Goal: Task Accomplishment & Management: Complete application form

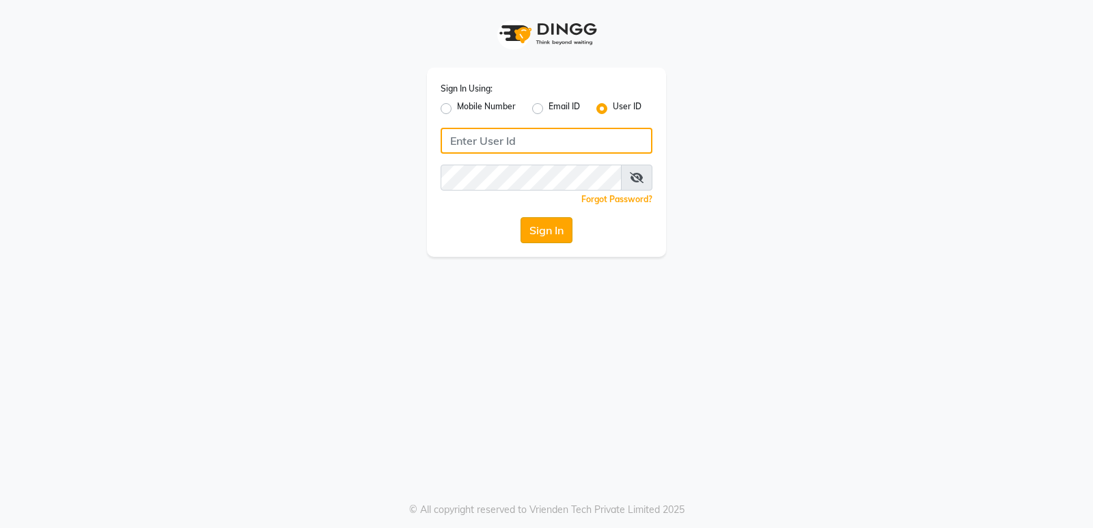
type input "thepaintbox"
click at [538, 219] on button "Sign In" at bounding box center [547, 230] width 52 height 26
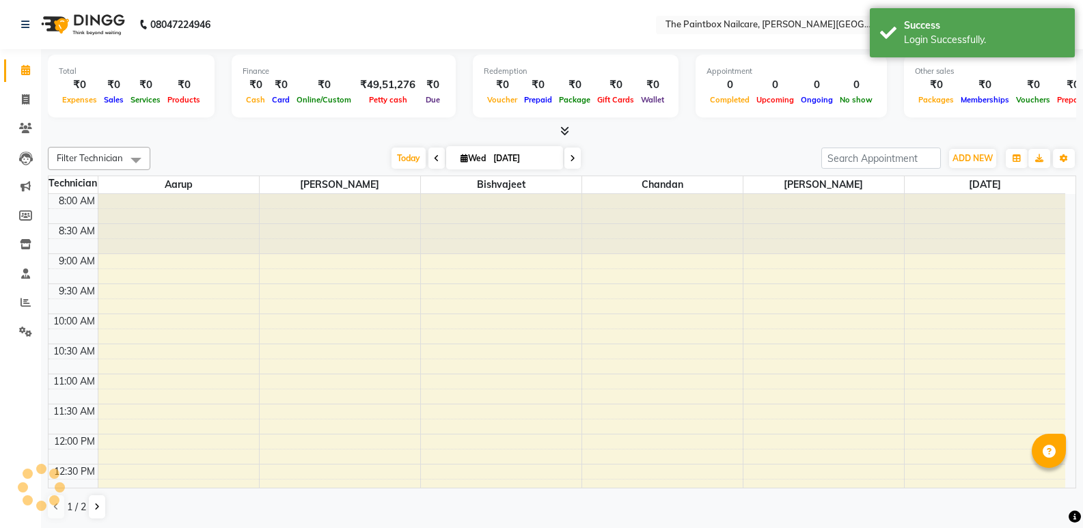
scroll to position [461, 0]
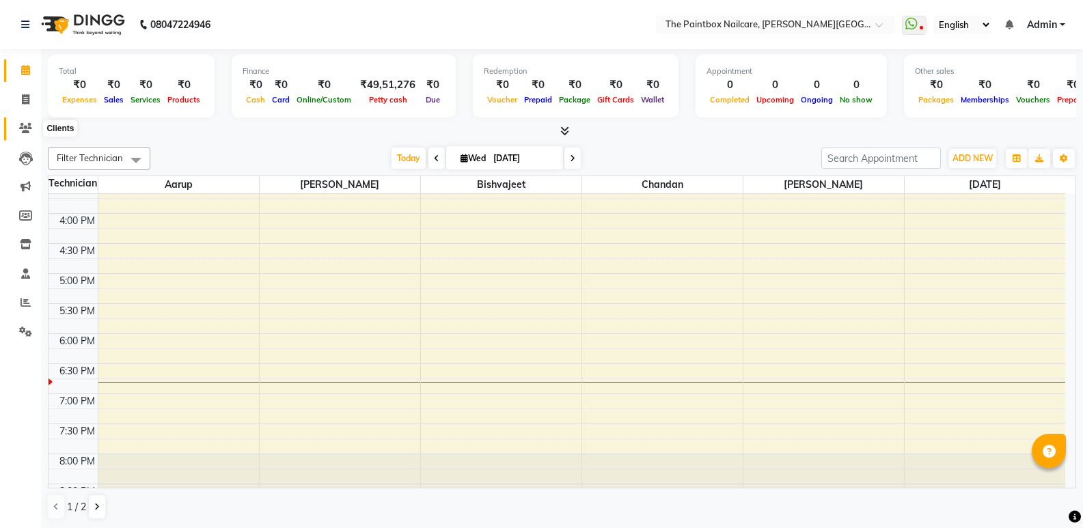
click at [31, 131] on icon at bounding box center [25, 128] width 13 height 10
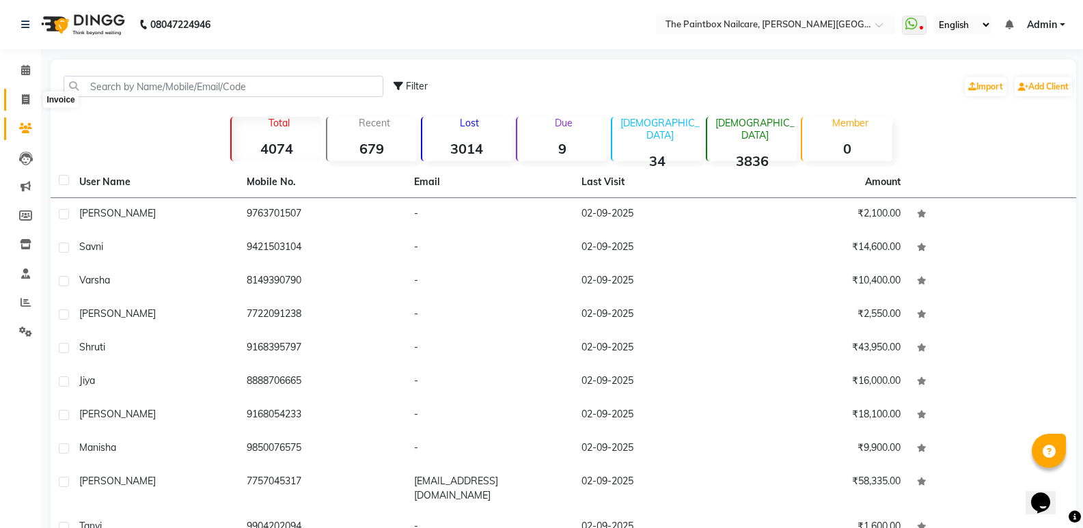
click at [22, 94] on icon at bounding box center [26, 99] width 8 height 10
select select "926"
select select "service"
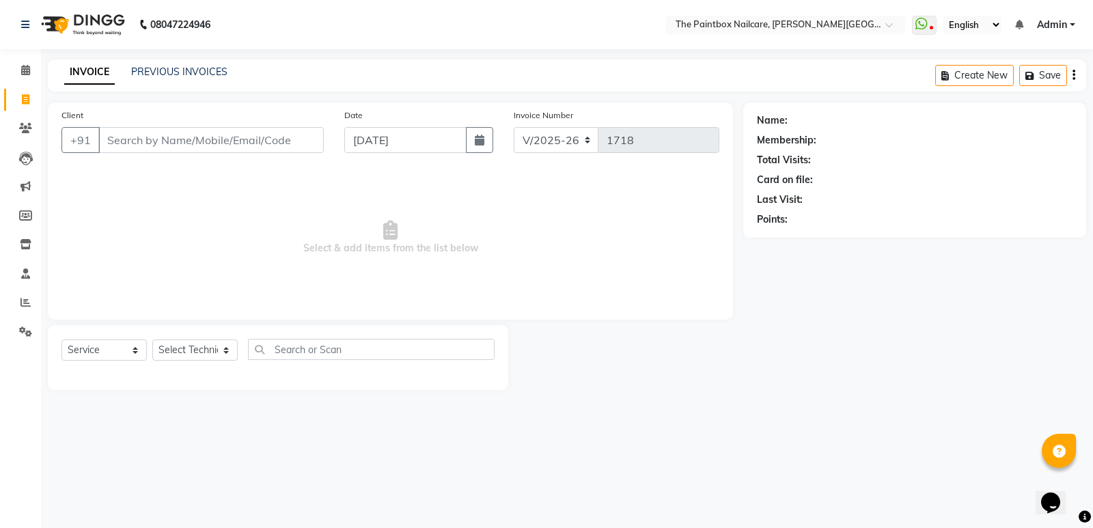
click at [256, 143] on input "Client" at bounding box center [210, 140] width 225 height 26
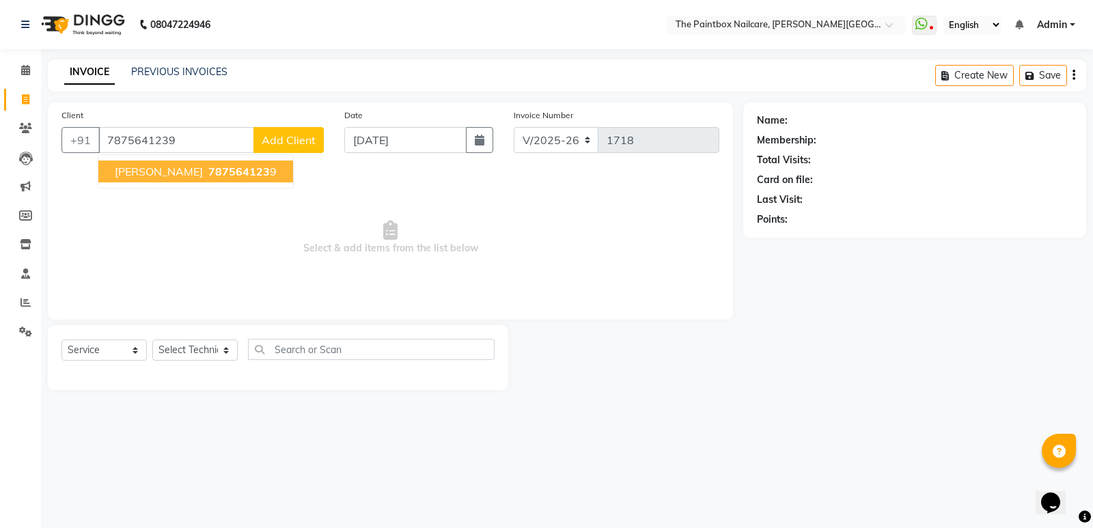
type input "7875641239"
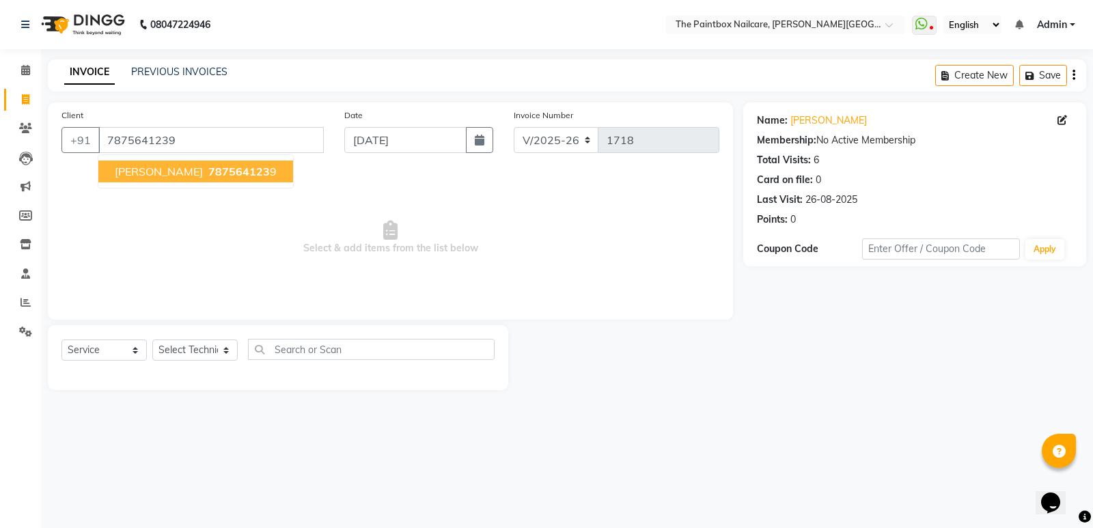
click at [208, 170] on span "787564123" at bounding box center [238, 172] width 61 height 14
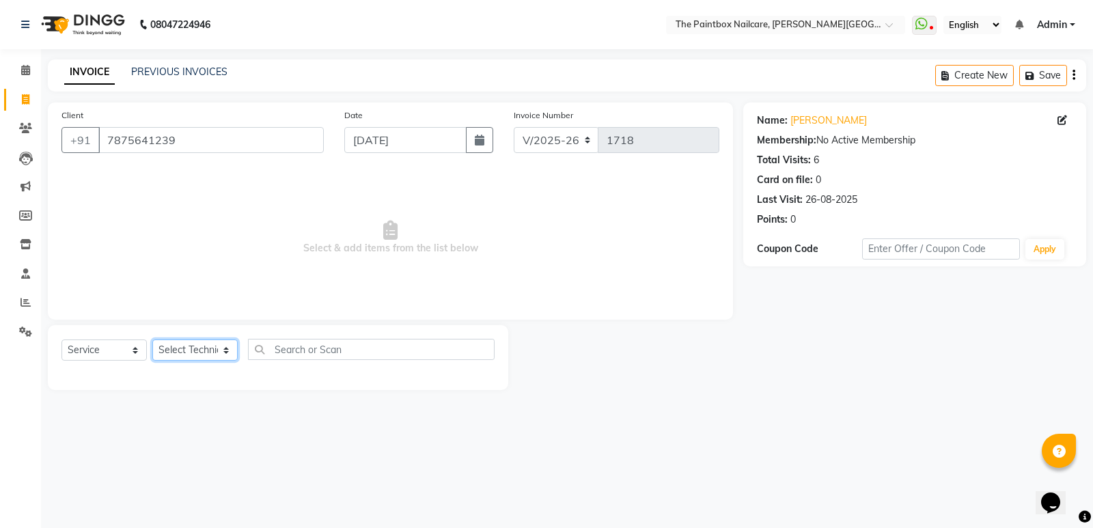
click at [189, 345] on select "Select Technician [PERSON_NAME] bishvajeet [PERSON_NAME] [DATE][PERSON_NAME] ro…" at bounding box center [194, 350] width 85 height 21
select select "28060"
click at [152, 340] on select "Select Technician [PERSON_NAME] bishvajeet [PERSON_NAME] [DATE][PERSON_NAME] ro…" at bounding box center [194, 350] width 85 height 21
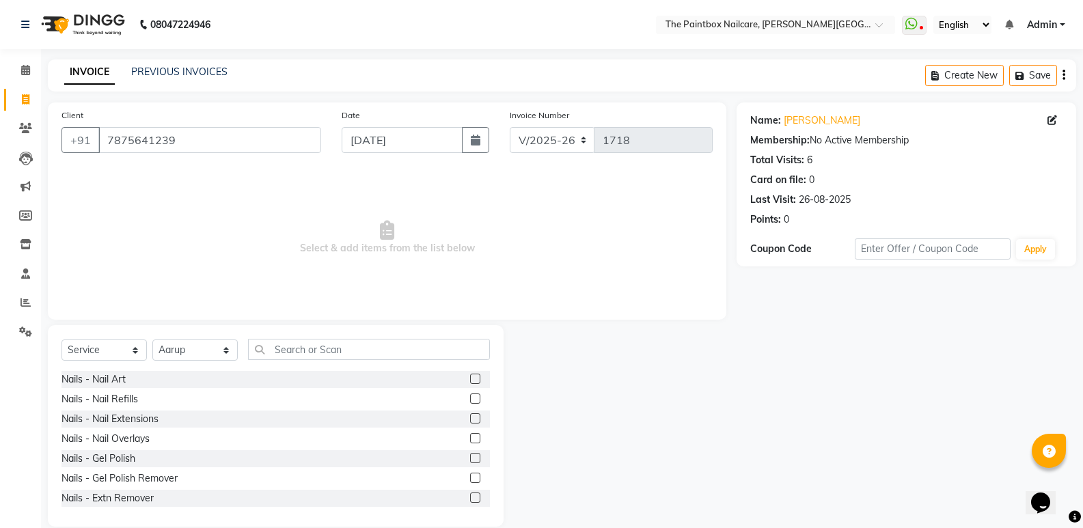
click at [470, 398] on label at bounding box center [475, 399] width 10 height 10
click at [470, 398] on input "checkbox" at bounding box center [474, 399] width 9 height 9
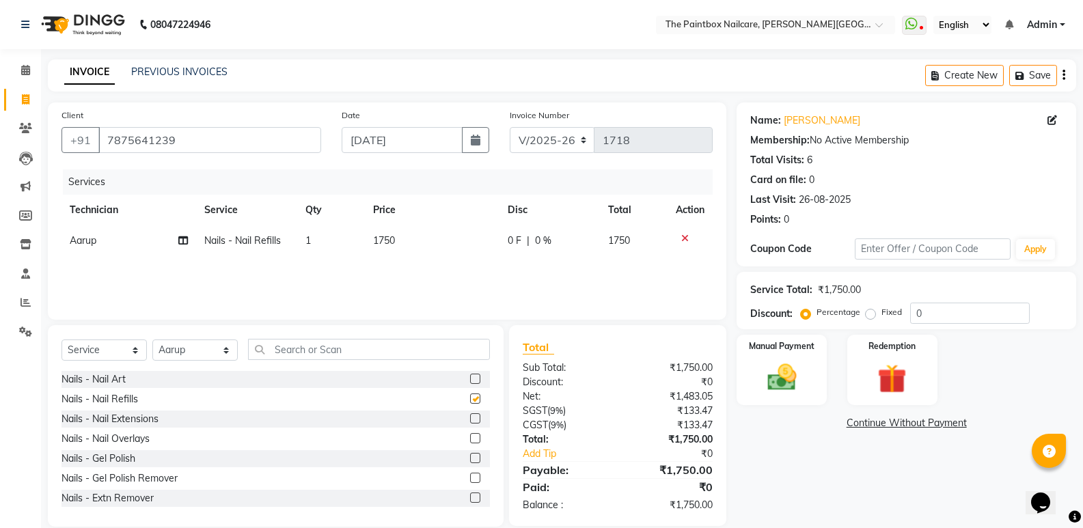
checkbox input "false"
click at [400, 250] on td "1750" at bounding box center [432, 240] width 134 height 31
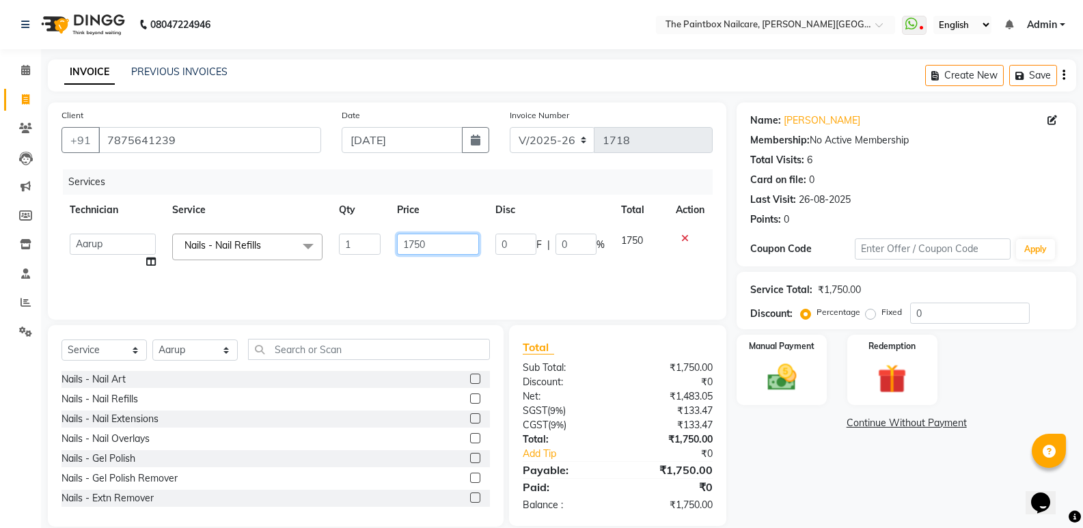
click at [418, 249] on input "1750" at bounding box center [438, 244] width 82 height 21
type input "1800"
click at [470, 380] on label at bounding box center [475, 379] width 10 height 10
click at [470, 380] on input "checkbox" at bounding box center [474, 379] width 9 height 9
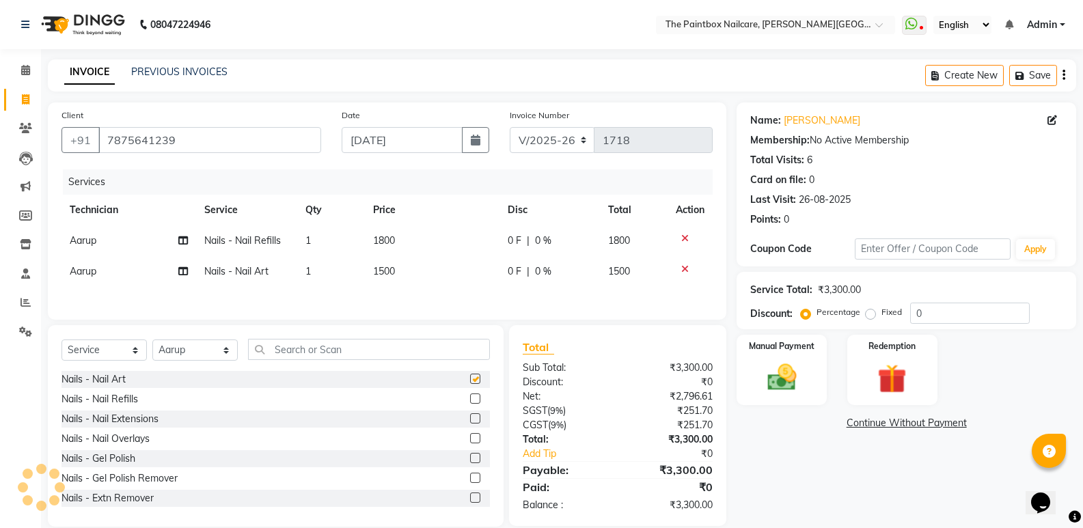
checkbox input "false"
click at [397, 271] on td "1500" at bounding box center [432, 271] width 134 height 31
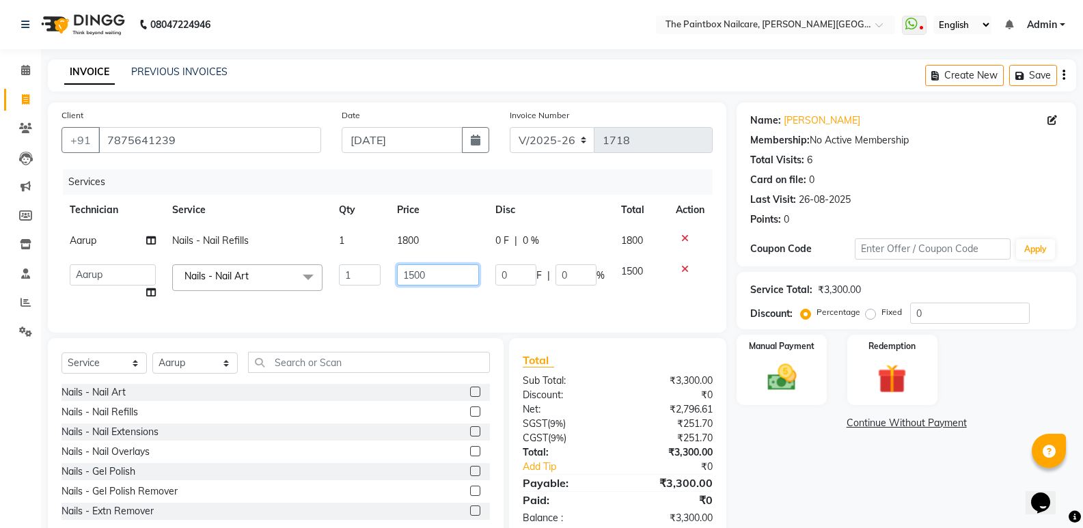
click at [416, 283] on input "1500" at bounding box center [438, 274] width 82 height 21
type input "800"
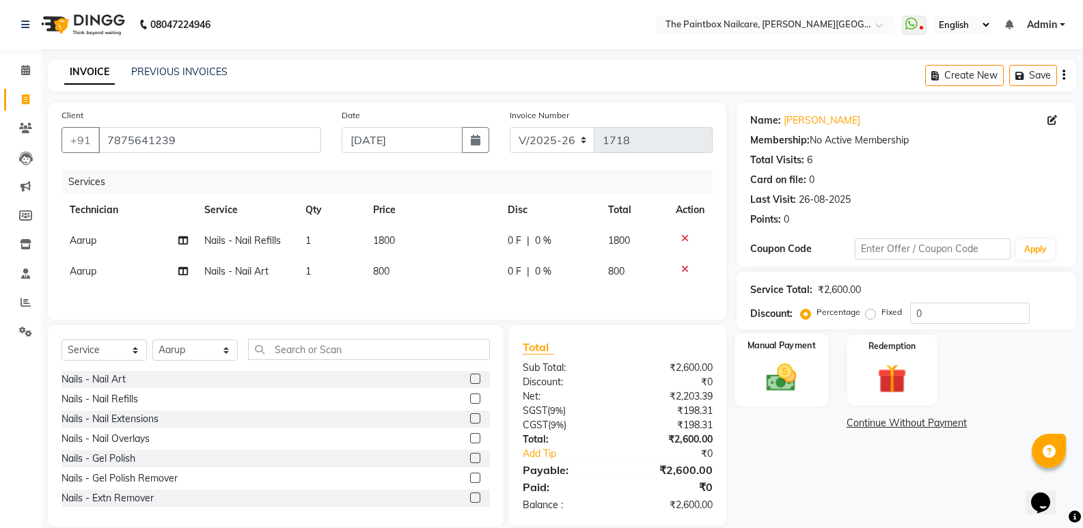
click at [793, 372] on img at bounding box center [781, 377] width 49 height 35
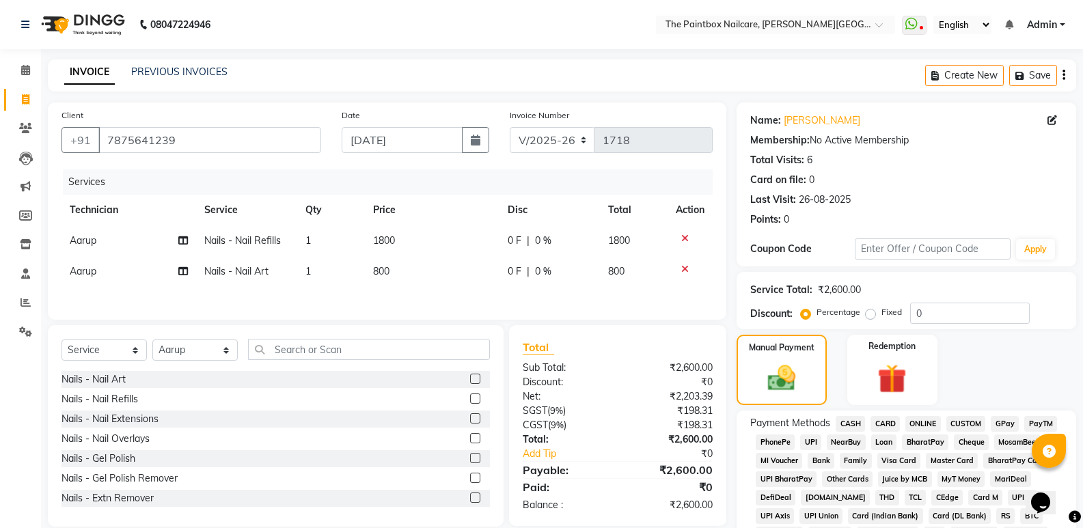
click at [929, 426] on span "ONLINE" at bounding box center [923, 424] width 36 height 16
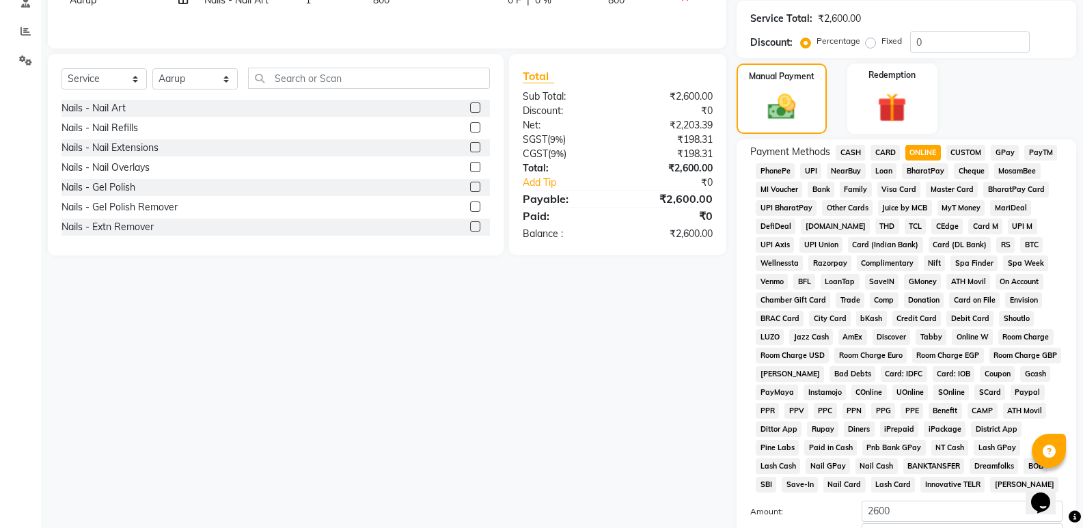
scroll to position [417, 0]
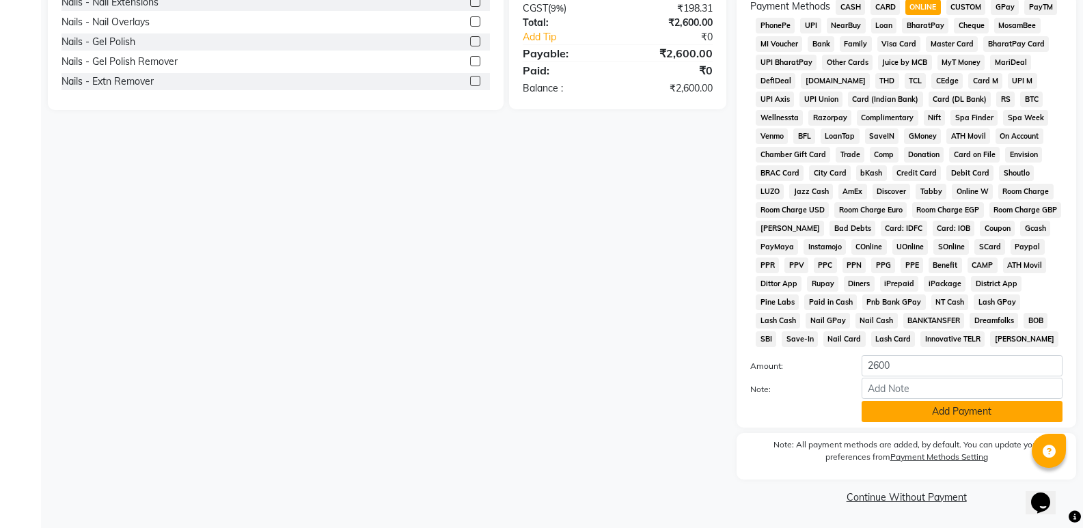
click at [937, 413] on button "Add Payment" at bounding box center [962, 411] width 201 height 21
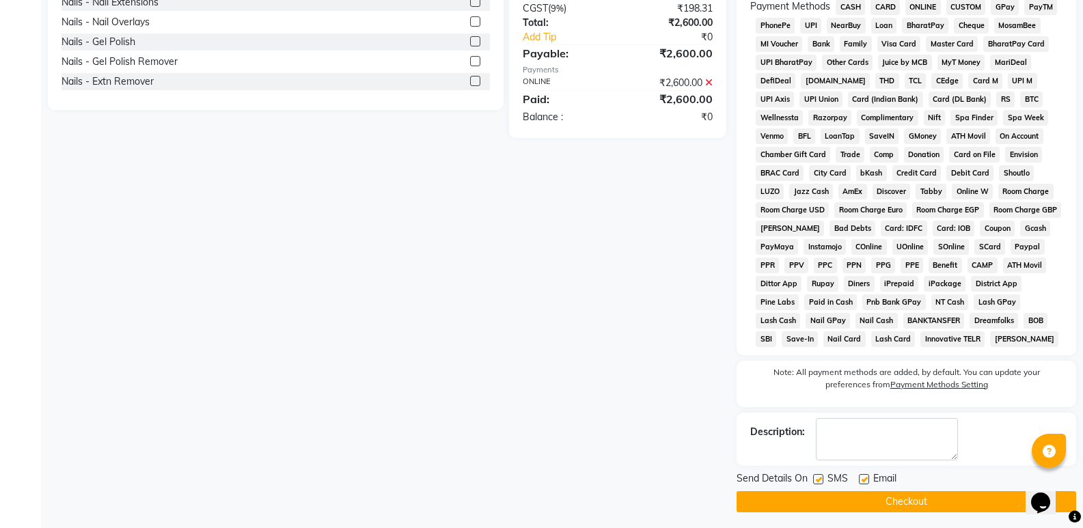
click at [932, 496] on button "Checkout" at bounding box center [907, 501] width 340 height 21
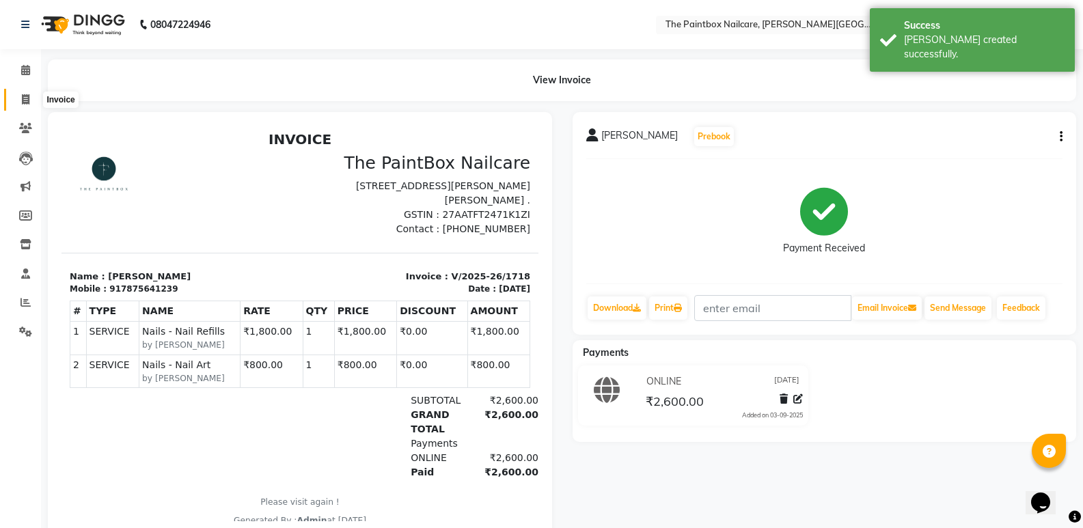
click at [31, 90] on link "Invoice" at bounding box center [20, 100] width 33 height 23
select select "service"
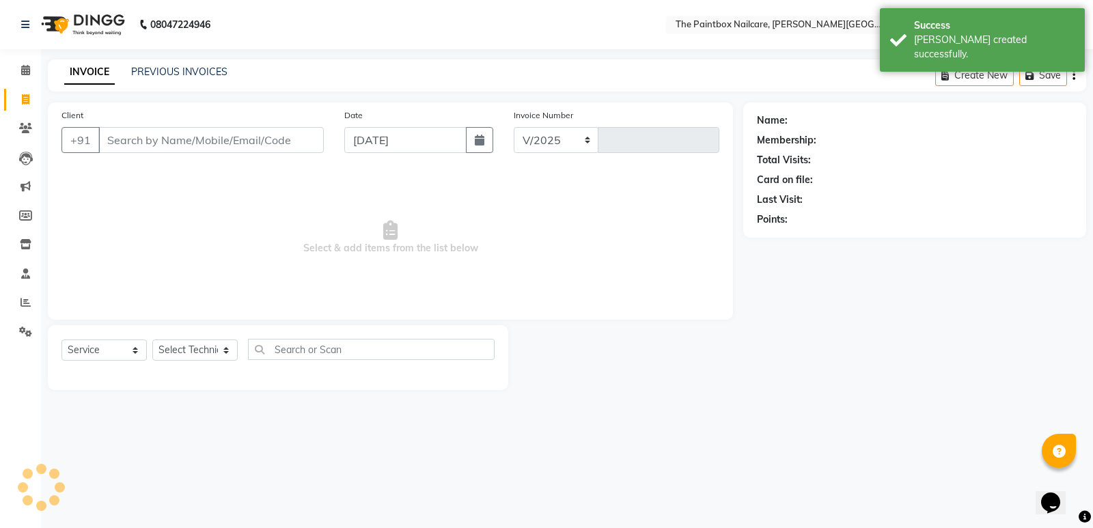
select select "926"
type input "1719"
click at [167, 139] on input "Client" at bounding box center [210, 140] width 225 height 26
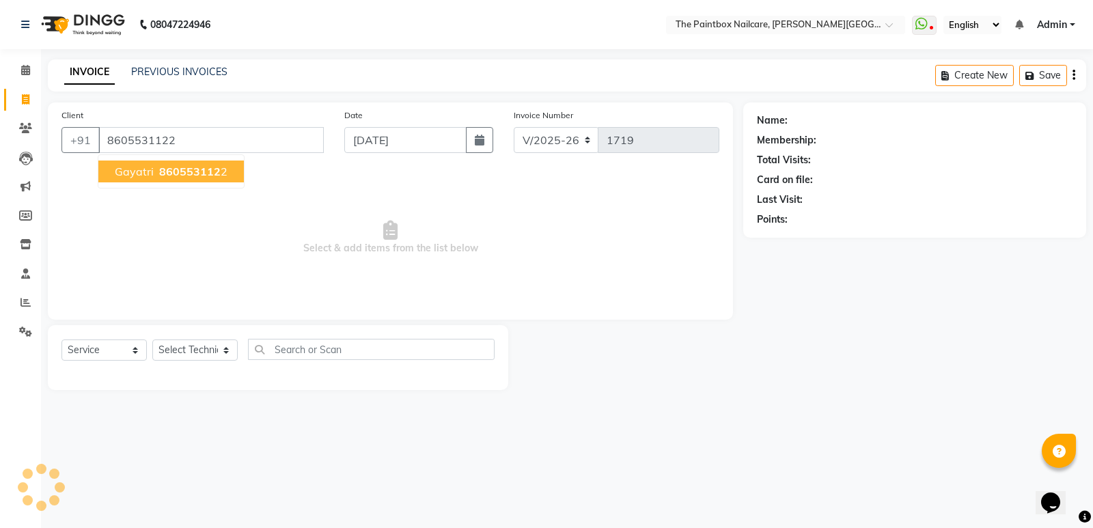
type input "8605531122"
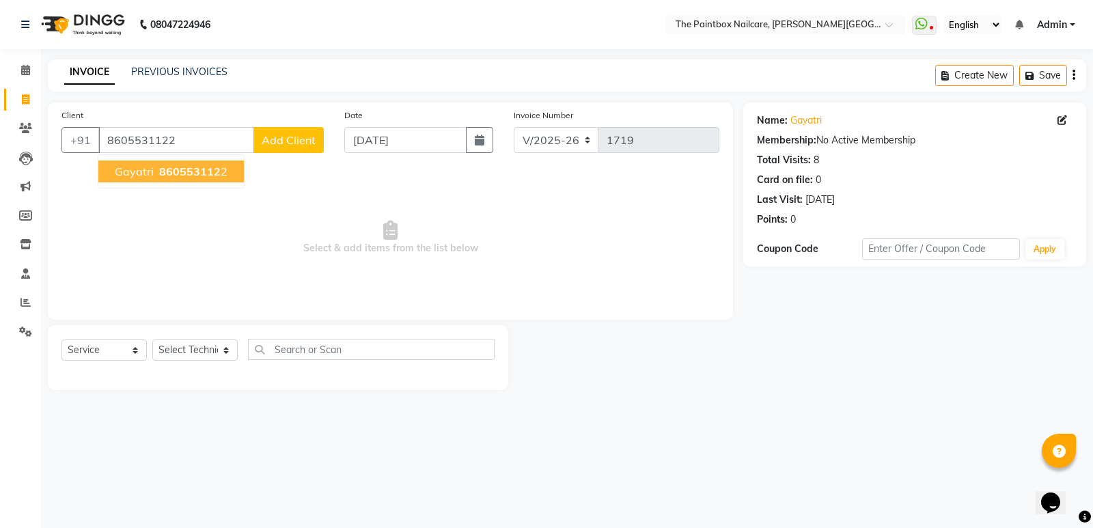
click at [163, 165] on span "860553112" at bounding box center [189, 172] width 61 height 14
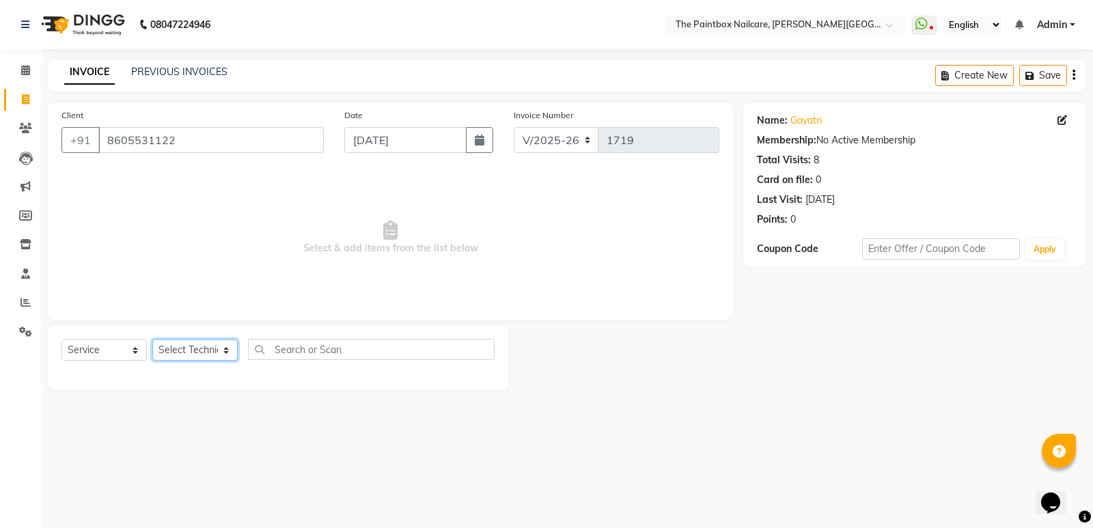
click at [174, 348] on select "Select Technician [PERSON_NAME] bishvajeet [PERSON_NAME] [DATE][PERSON_NAME] ro…" at bounding box center [194, 350] width 85 height 21
select select "85360"
click at [152, 340] on select "Select Technician [PERSON_NAME] bishvajeet [PERSON_NAME] [DATE][PERSON_NAME] ro…" at bounding box center [194, 350] width 85 height 21
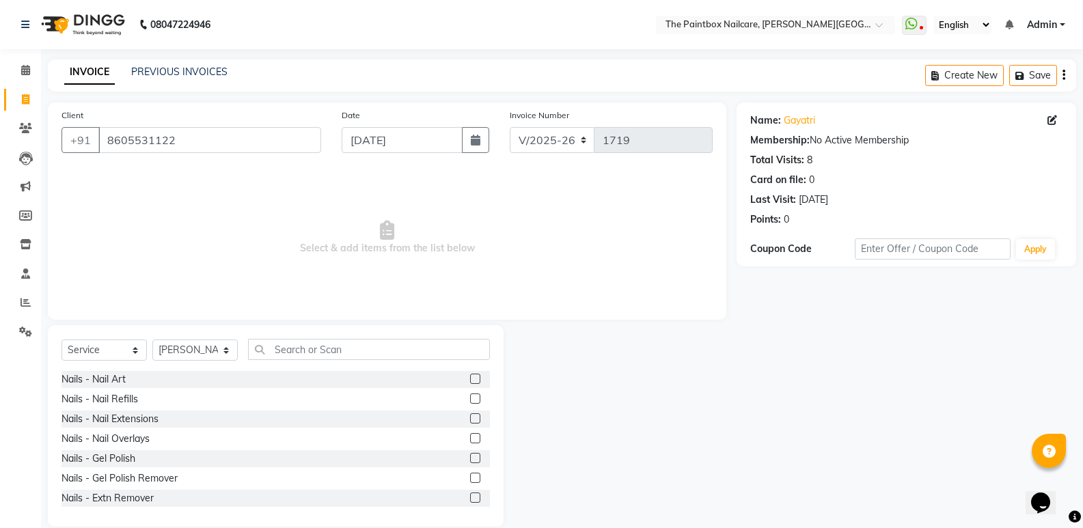
click at [470, 415] on label at bounding box center [475, 418] width 10 height 10
click at [470, 415] on input "checkbox" at bounding box center [474, 419] width 9 height 9
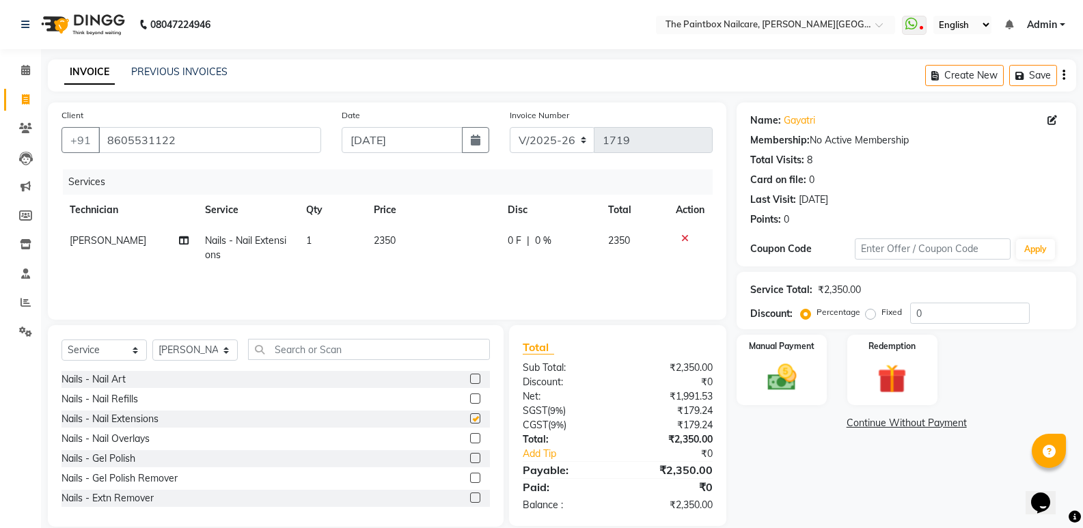
checkbox input "false"
click at [470, 378] on label at bounding box center [475, 379] width 10 height 10
click at [470, 378] on input "checkbox" at bounding box center [474, 379] width 9 height 9
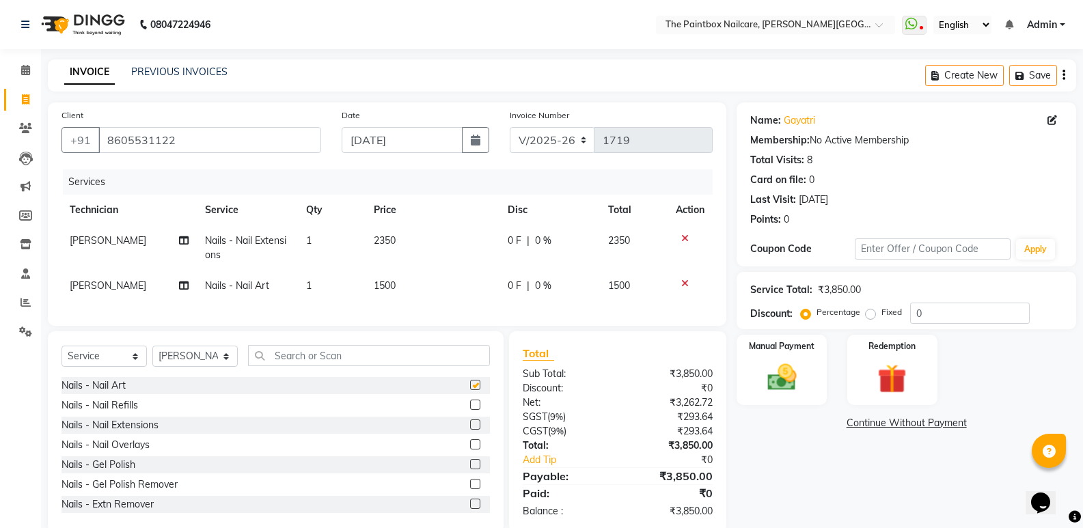
checkbox input "false"
drag, startPoint x: 379, startPoint y: 290, endPoint x: 396, endPoint y: 287, distance: 16.6
click at [380, 290] on span "1500" at bounding box center [385, 285] width 22 height 12
select select "85360"
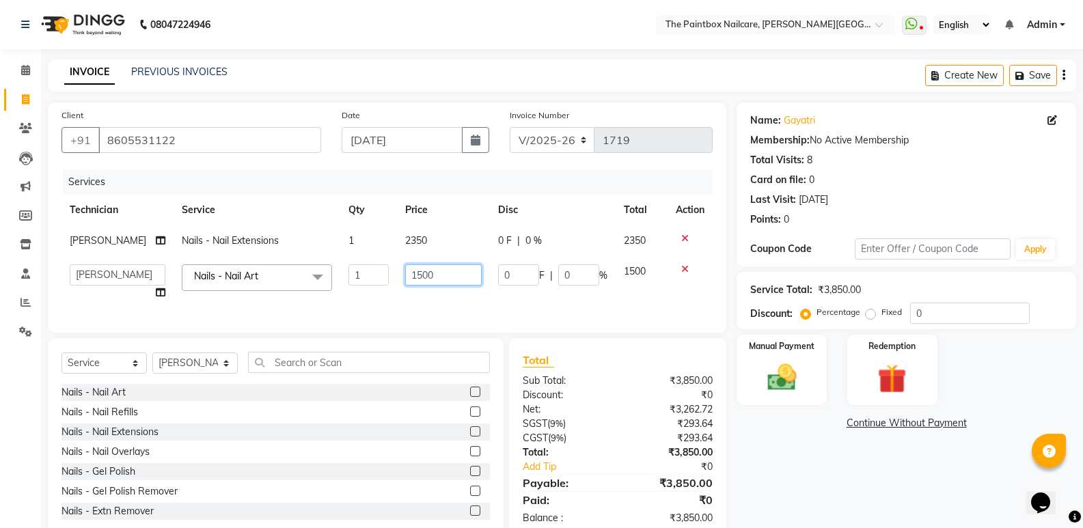
click at [411, 284] on input "1500" at bounding box center [443, 274] width 77 height 21
click at [413, 284] on input "1500" at bounding box center [443, 274] width 77 height 21
type input "700"
click at [781, 389] on img at bounding box center [781, 377] width 49 height 35
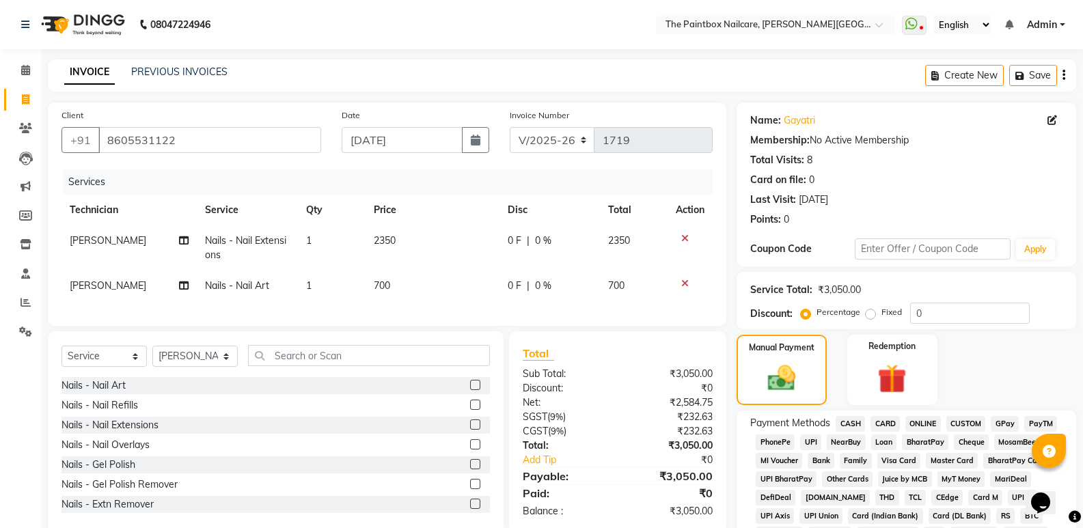
click at [924, 422] on span "ONLINE" at bounding box center [923, 424] width 36 height 16
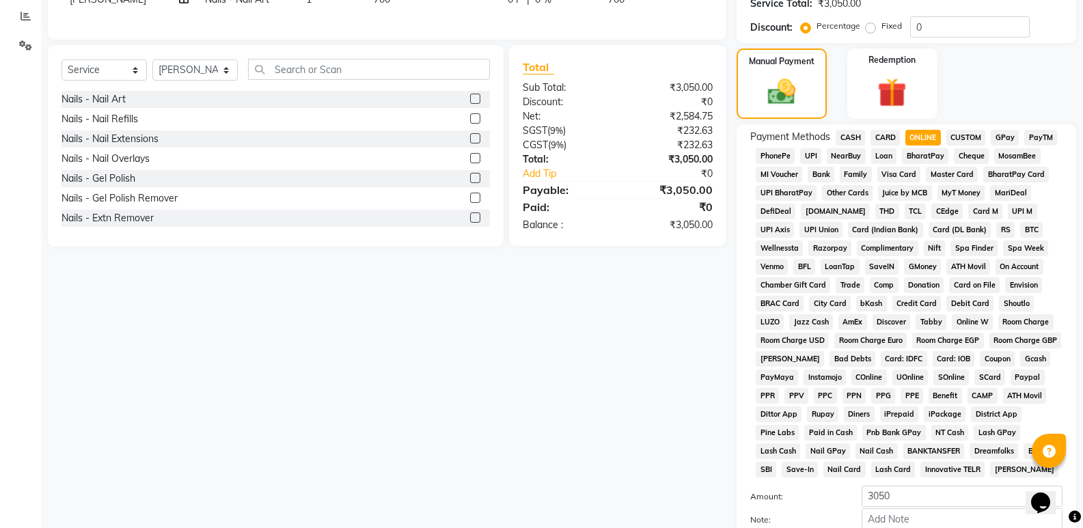
scroll to position [410, 0]
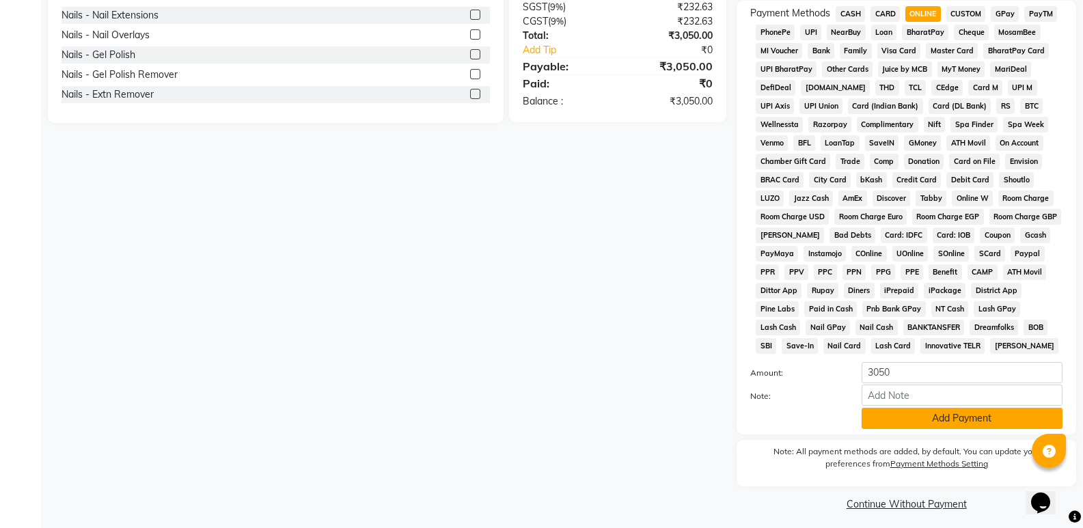
click at [952, 419] on button "Add Payment" at bounding box center [962, 418] width 201 height 21
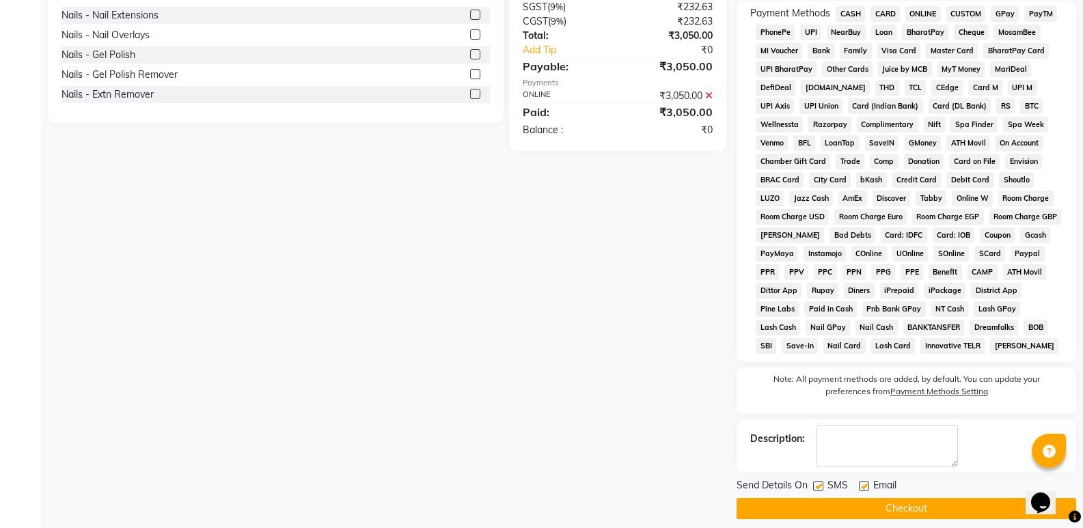
click at [960, 511] on button "Checkout" at bounding box center [907, 508] width 340 height 21
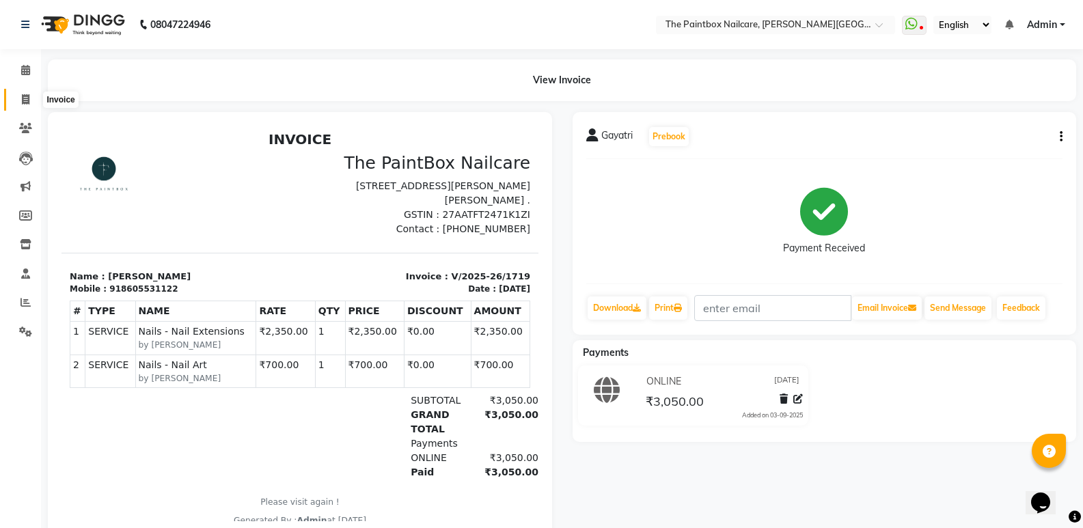
click at [31, 96] on span at bounding box center [26, 100] width 24 height 16
select select "service"
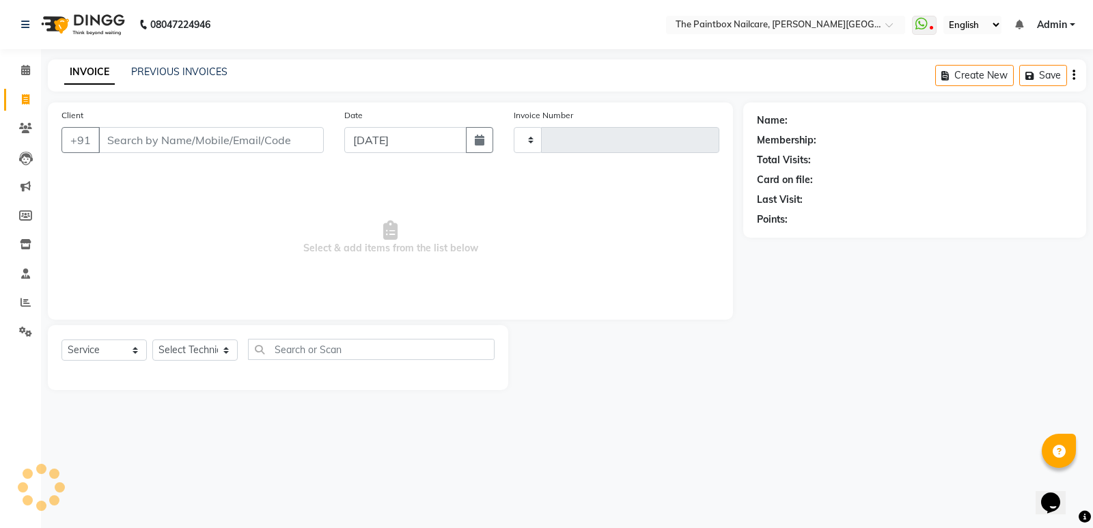
type input "1720"
select select "926"
click at [252, 146] on input "Client" at bounding box center [210, 140] width 225 height 26
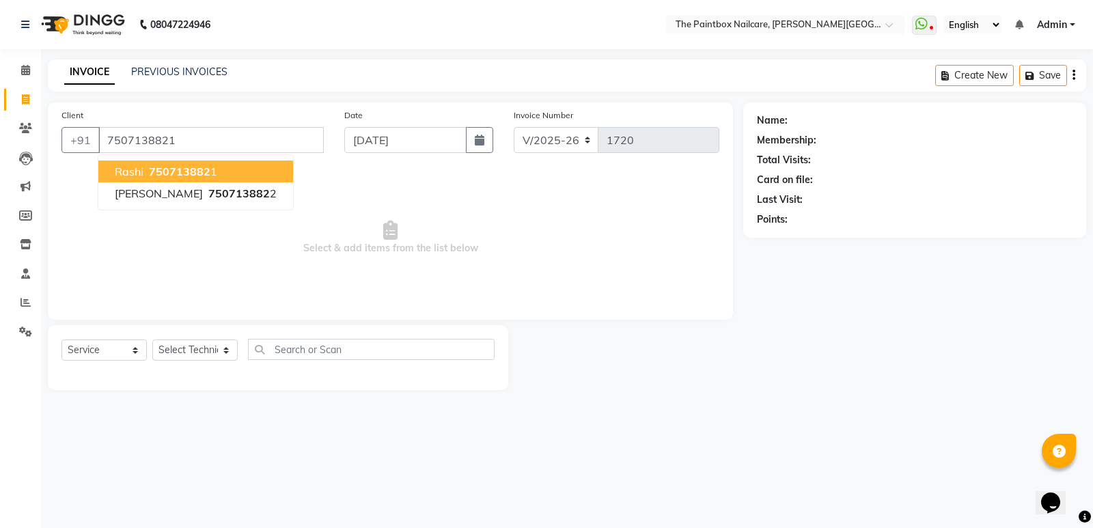
type input "7507138821"
click at [210, 170] on ngb-highlight "750713882 1" at bounding box center [181, 172] width 71 height 14
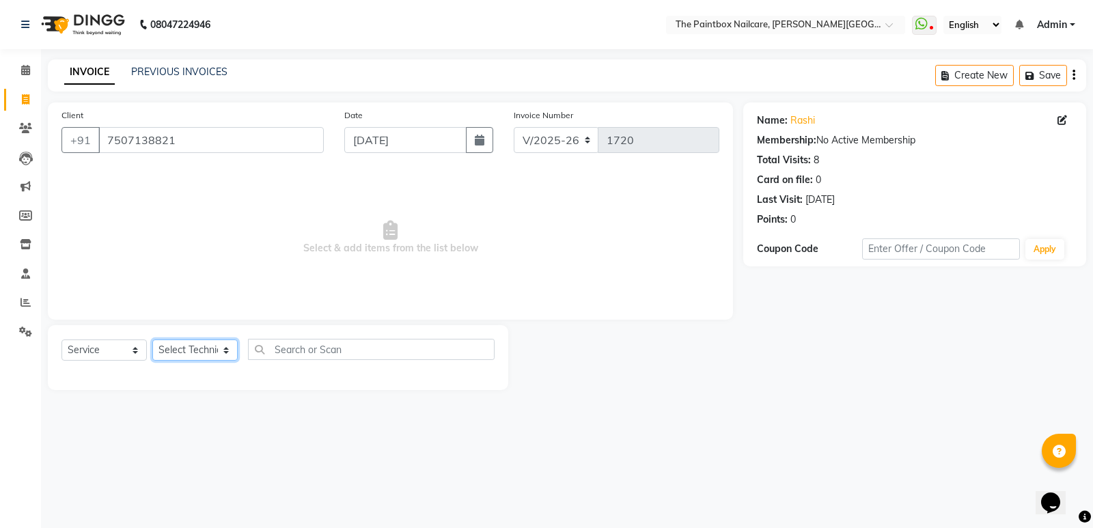
click at [206, 345] on select "Select Technician [PERSON_NAME] bishvajeet [PERSON_NAME] [DATE][PERSON_NAME] ro…" at bounding box center [194, 350] width 85 height 21
select select "85359"
click at [152, 340] on select "Select Technician [PERSON_NAME] bishvajeet [PERSON_NAME] [DATE][PERSON_NAME] ro…" at bounding box center [194, 350] width 85 height 21
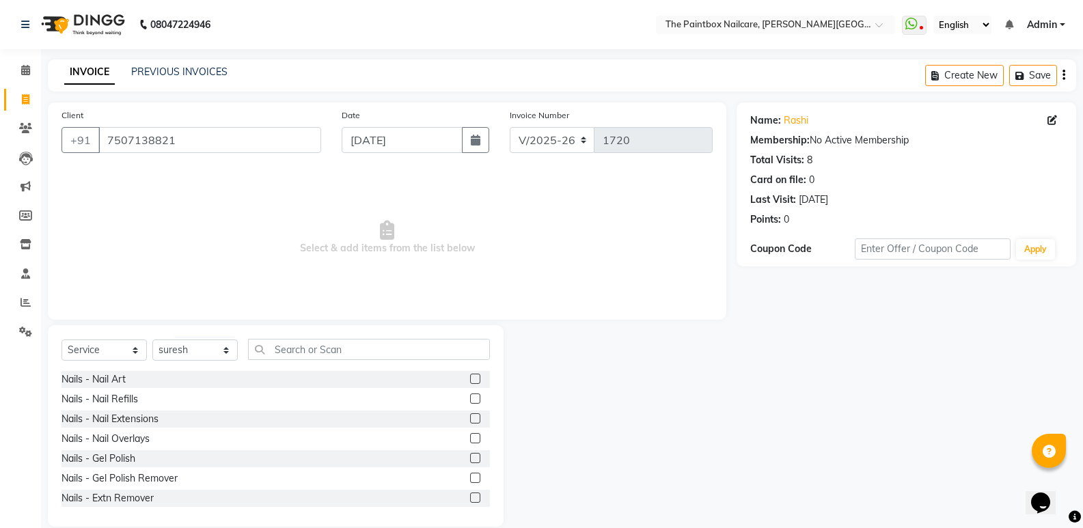
drag, startPoint x: 465, startPoint y: 461, endPoint x: 466, endPoint y: 448, distance: 13.0
click at [470, 461] on label at bounding box center [475, 458] width 10 height 10
click at [470, 461] on input "checkbox" at bounding box center [474, 458] width 9 height 9
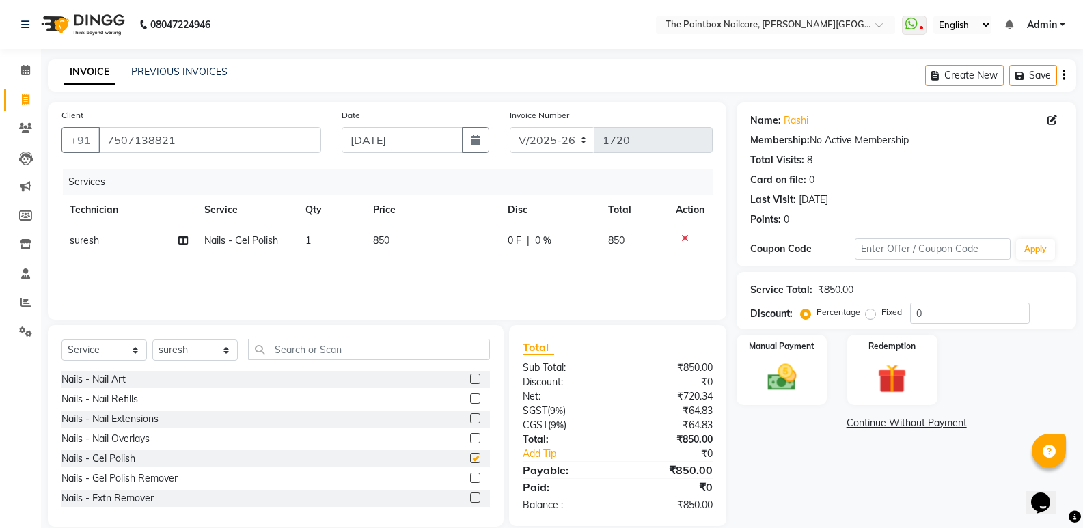
checkbox input "false"
click at [470, 379] on label at bounding box center [475, 379] width 10 height 10
click at [470, 379] on input "checkbox" at bounding box center [474, 379] width 9 height 9
checkbox input "false"
click at [389, 276] on span "1500" at bounding box center [384, 271] width 22 height 12
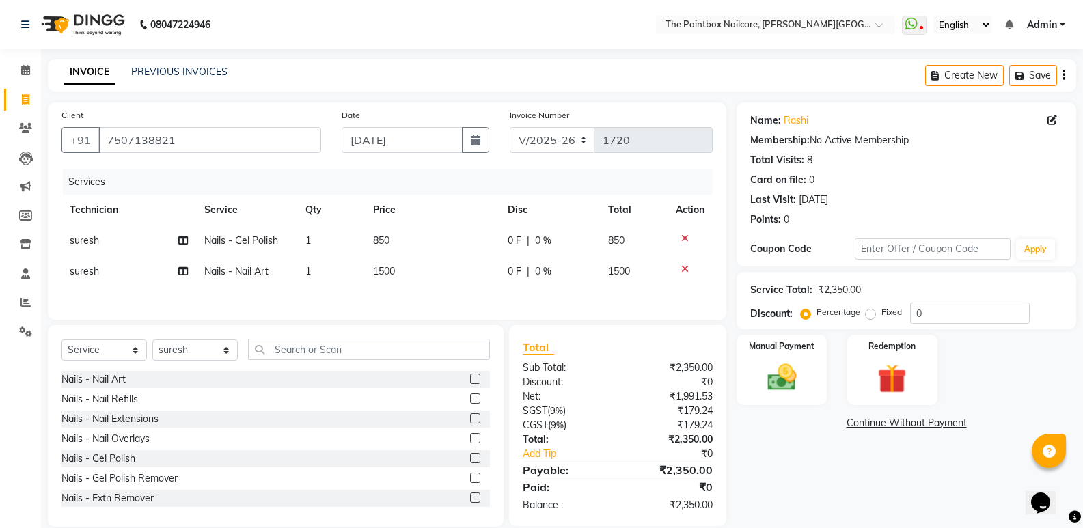
select select "85359"
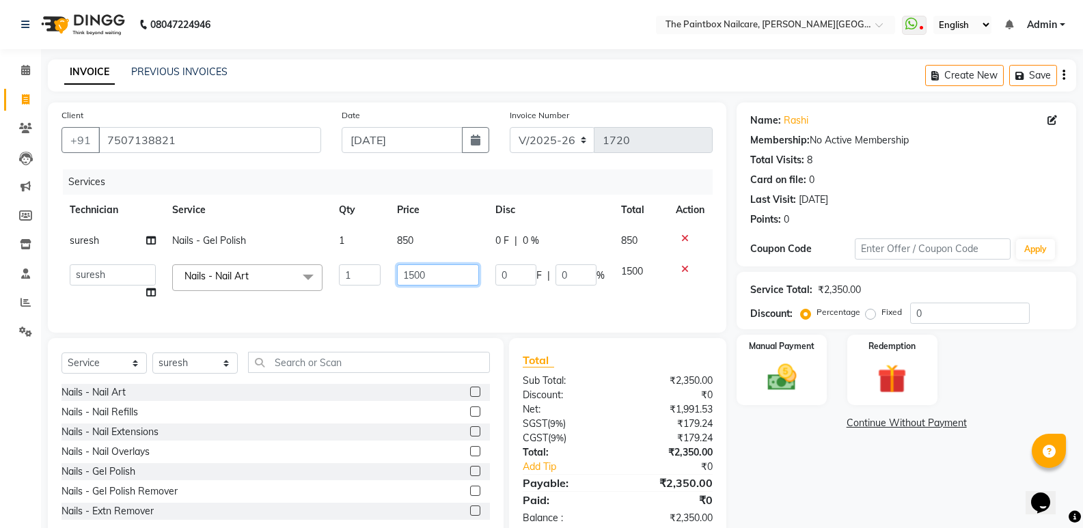
click at [411, 281] on input "1500" at bounding box center [438, 274] width 82 height 21
click at [415, 283] on input "1500" at bounding box center [438, 274] width 82 height 21
click at [420, 284] on input "1500" at bounding box center [438, 274] width 82 height 21
click at [687, 263] on td at bounding box center [690, 282] width 45 height 52
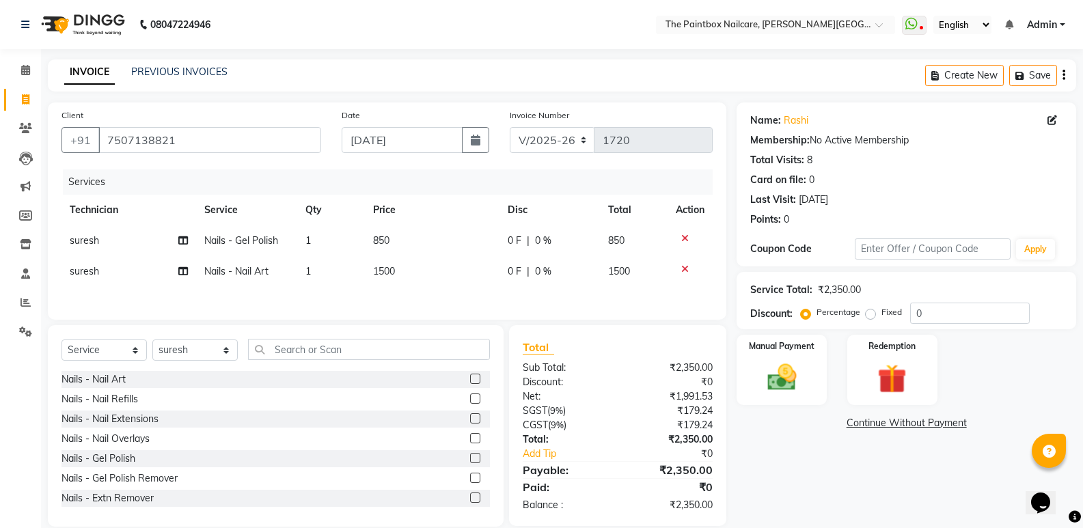
click at [686, 269] on icon at bounding box center [685, 269] width 8 height 10
drag, startPoint x: 467, startPoint y: 477, endPoint x: 463, endPoint y: 446, distance: 30.9
click at [470, 471] on div at bounding box center [480, 478] width 20 height 17
click at [470, 478] on label at bounding box center [475, 478] width 10 height 10
click at [470, 478] on input "checkbox" at bounding box center [474, 478] width 9 height 9
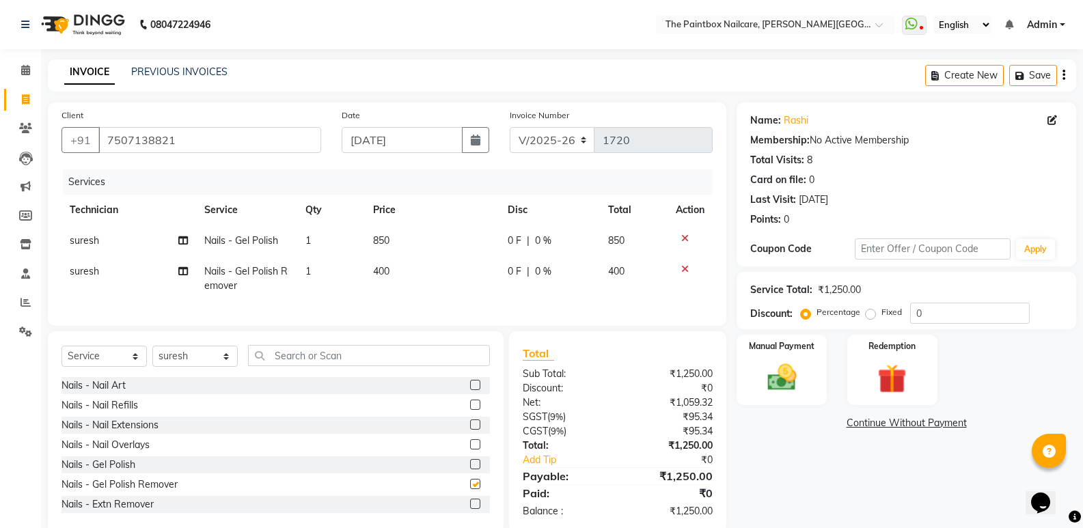
checkbox input "false"
click at [404, 282] on td "400" at bounding box center [432, 278] width 134 height 45
select select "85359"
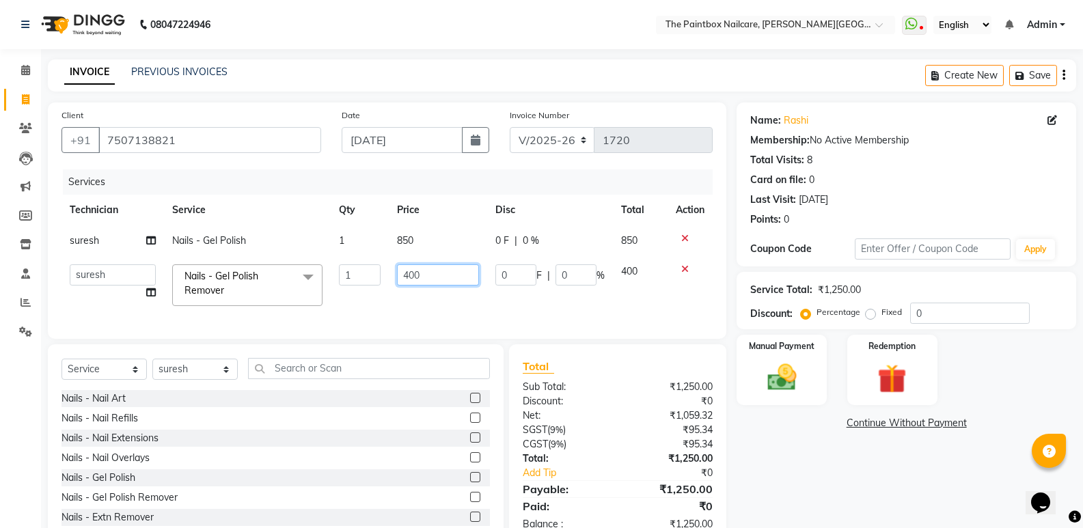
click at [413, 284] on input "400" at bounding box center [438, 274] width 82 height 21
type input "250"
click at [777, 383] on img at bounding box center [781, 377] width 49 height 35
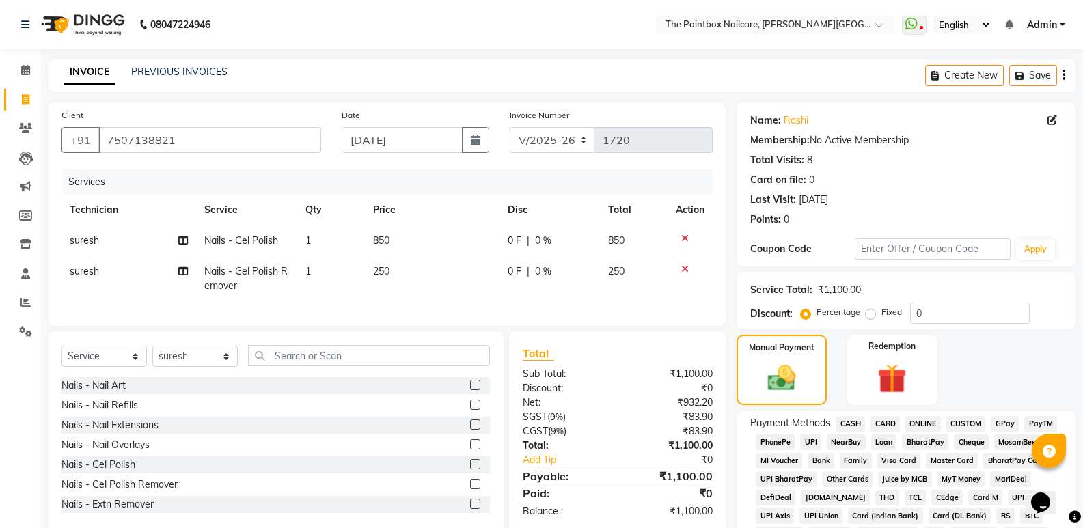
click at [844, 424] on span "CASH" at bounding box center [850, 424] width 29 height 16
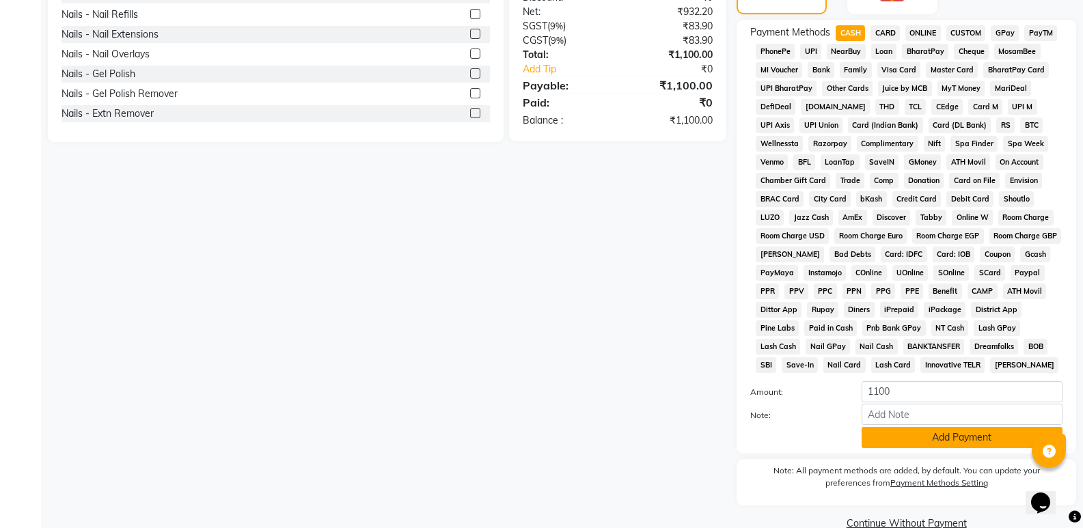
scroll to position [410, 0]
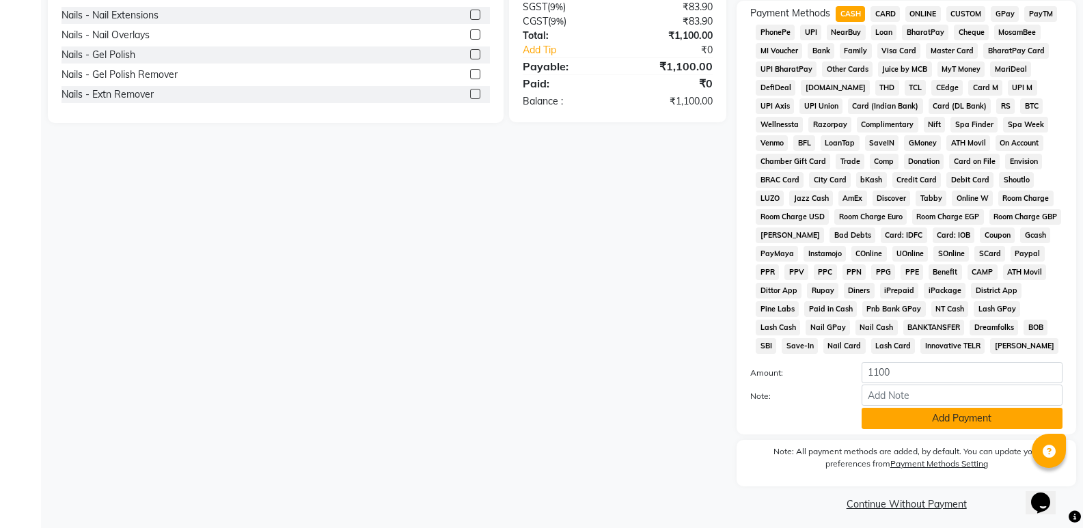
click at [921, 415] on button "Add Payment" at bounding box center [962, 418] width 201 height 21
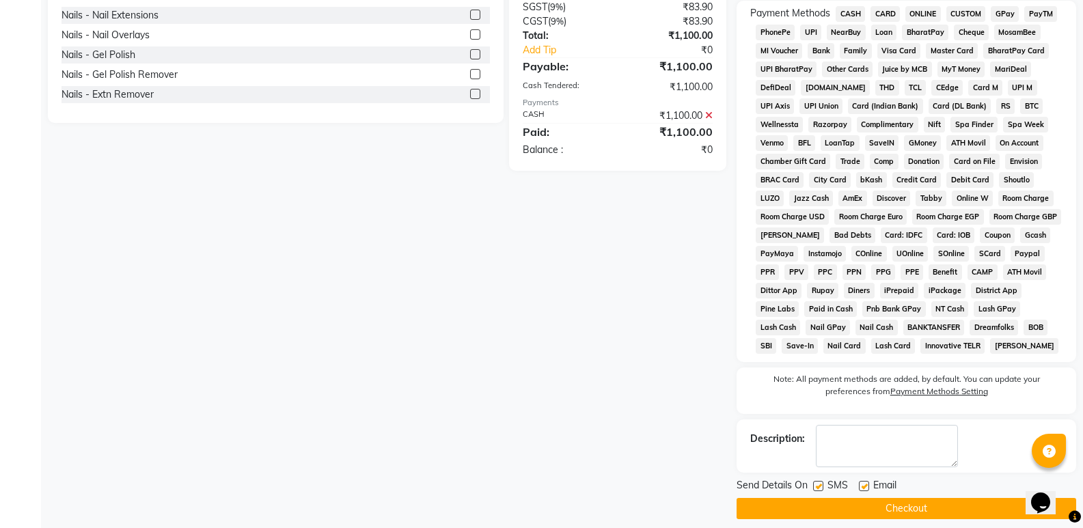
click at [929, 509] on button "Checkout" at bounding box center [907, 508] width 340 height 21
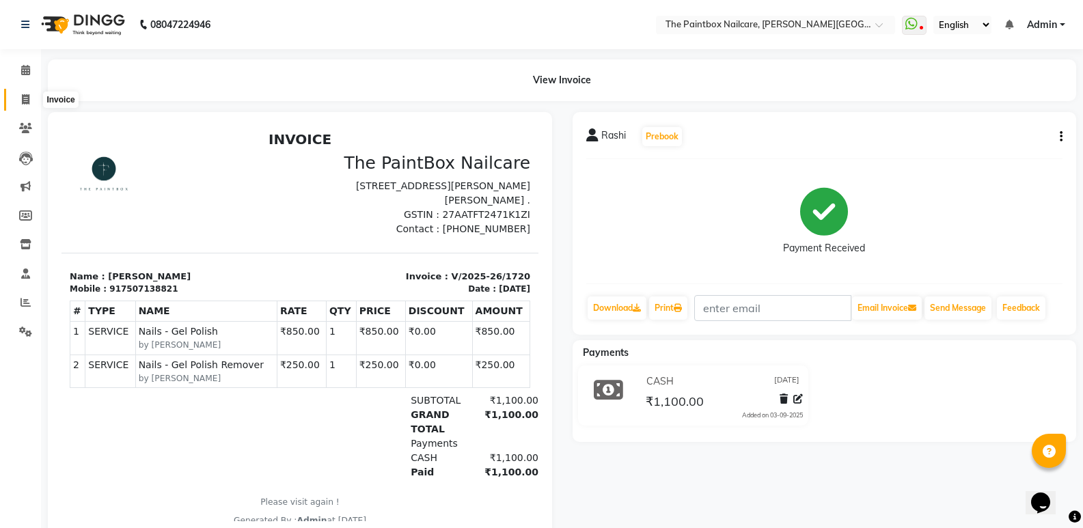
click at [30, 105] on span at bounding box center [26, 100] width 24 height 16
select select "service"
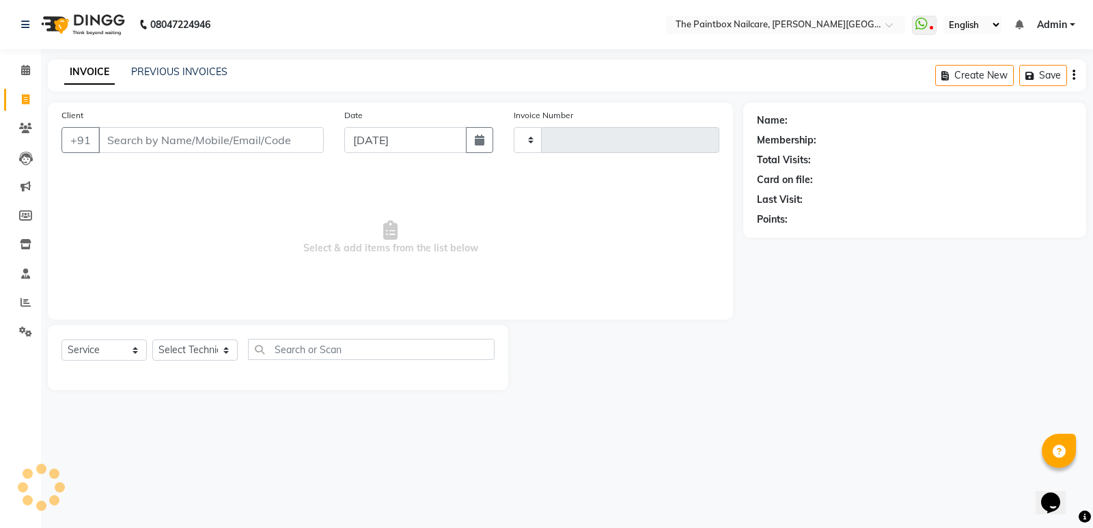
type input "1721"
select select "926"
type input "8888860308"
click at [286, 135] on span "Add Client" at bounding box center [289, 140] width 54 height 14
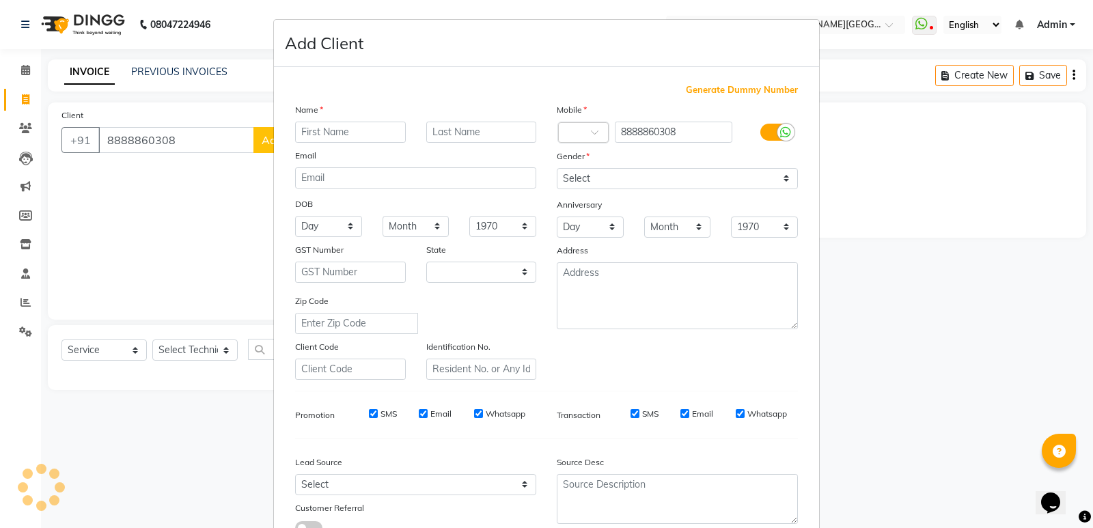
select select "22"
type input "mandar"
click at [778, 128] on div at bounding box center [786, 132] width 17 height 17
click at [0, 0] on input "checkbox" at bounding box center [0, 0] width 0 height 0
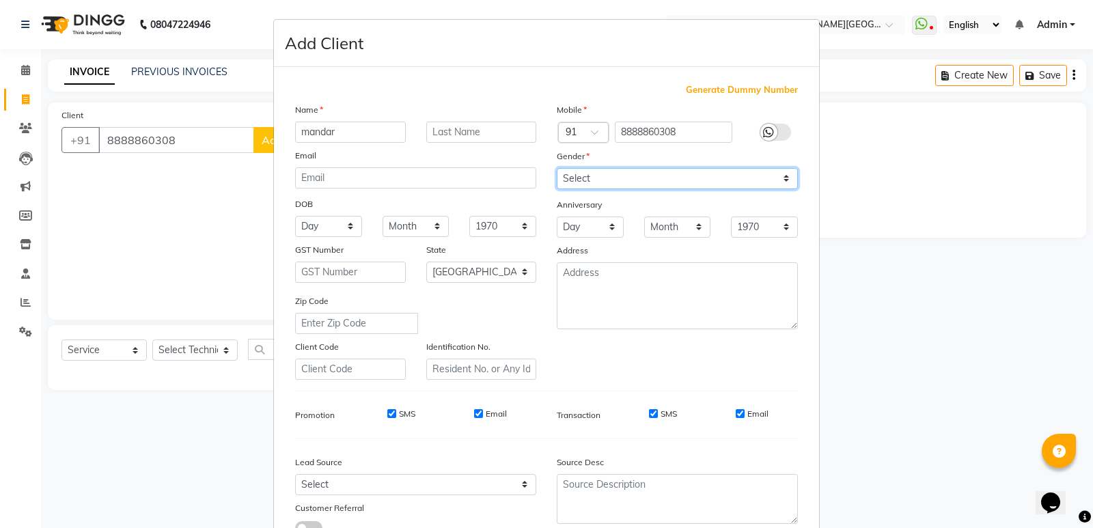
click at [769, 174] on select "Select [DEMOGRAPHIC_DATA] [DEMOGRAPHIC_DATA] Other Prefer Not To Say" at bounding box center [677, 178] width 241 height 21
select select "[DEMOGRAPHIC_DATA]"
click at [557, 168] on select "Select [DEMOGRAPHIC_DATA] [DEMOGRAPHIC_DATA] Other Prefer Not To Say" at bounding box center [677, 178] width 241 height 21
click at [736, 415] on input "Email" at bounding box center [740, 413] width 9 height 9
checkbox input "false"
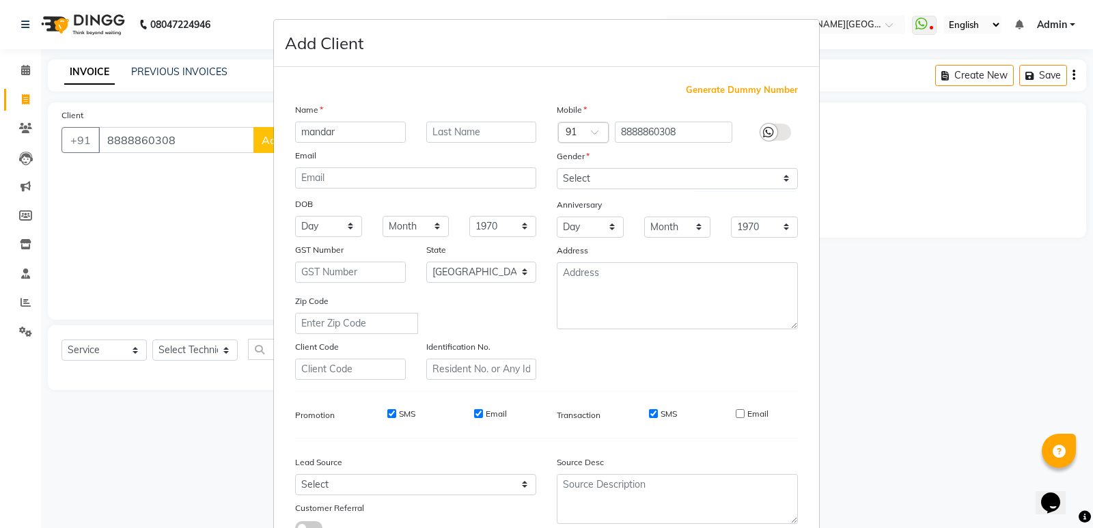
click at [649, 414] on input "SMS" at bounding box center [653, 413] width 9 height 9
checkbox input "false"
click at [465, 413] on div "SMS Email" at bounding box center [437, 414] width 197 height 12
click at [474, 413] on input "Email" at bounding box center [478, 413] width 9 height 9
checkbox input "false"
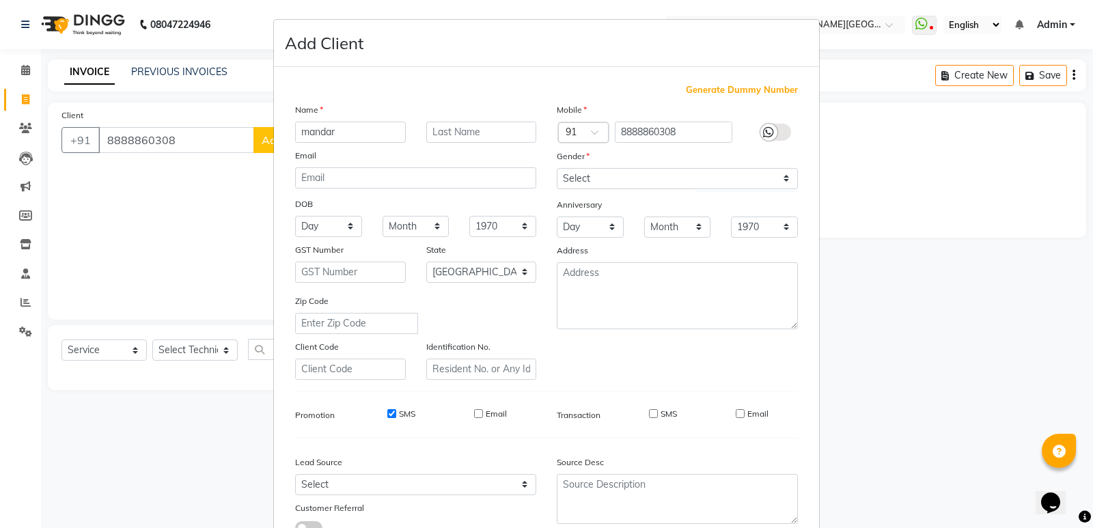
click at [387, 413] on input "SMS" at bounding box center [391, 413] width 9 height 9
checkbox input "false"
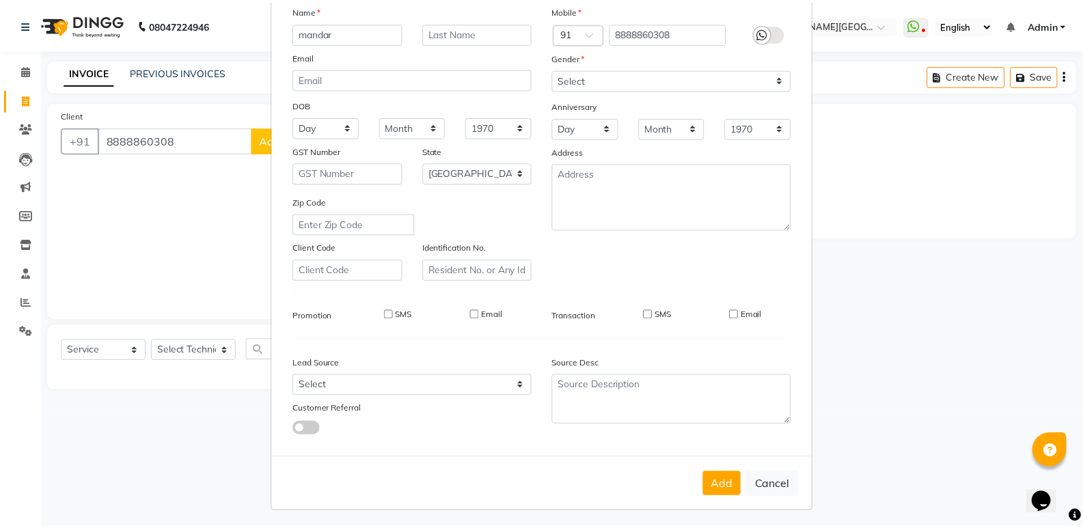
scroll to position [102, 0]
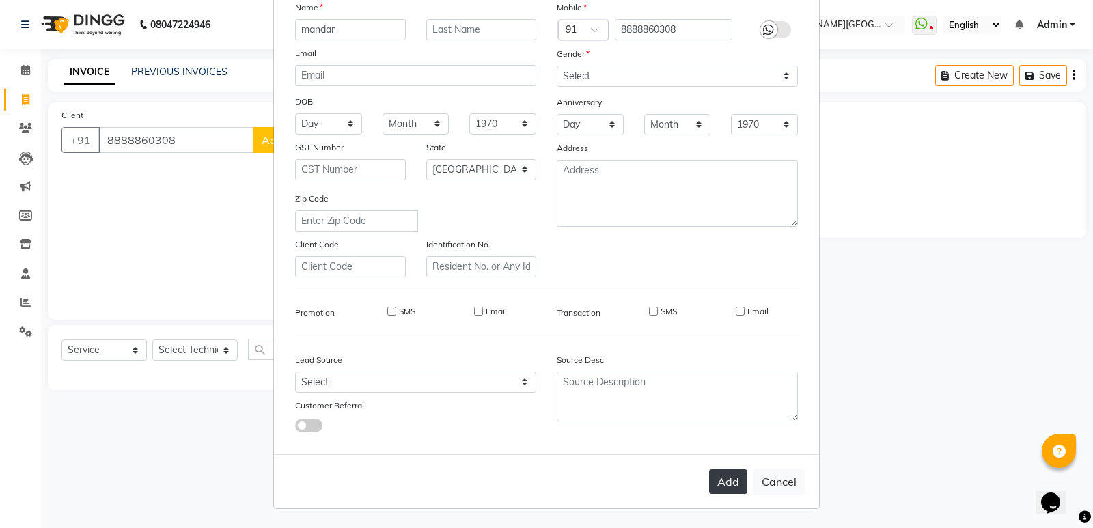
click at [719, 477] on button "Add" at bounding box center [728, 481] width 38 height 25
select select
select select "null"
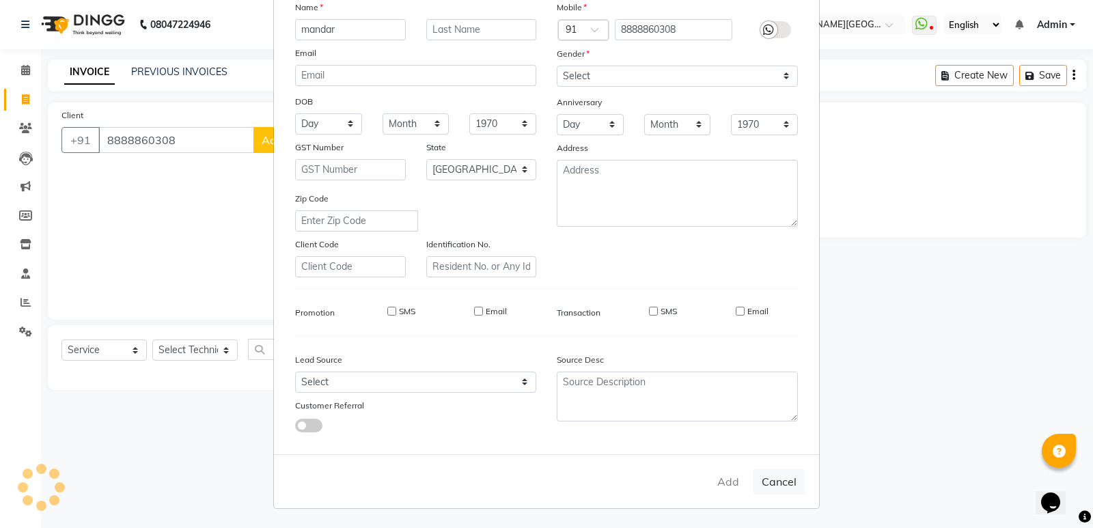
select select
checkbox input "false"
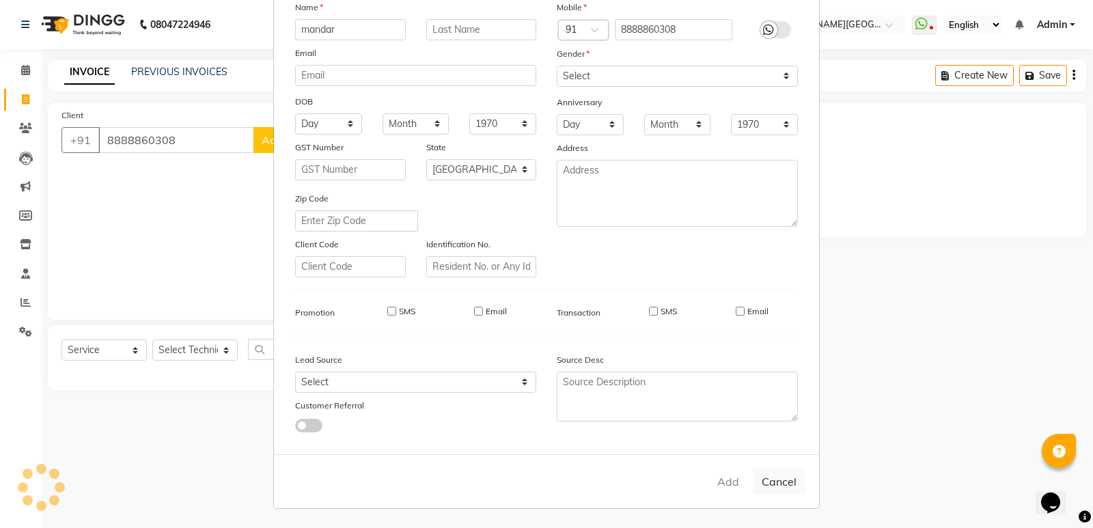
checkbox input "false"
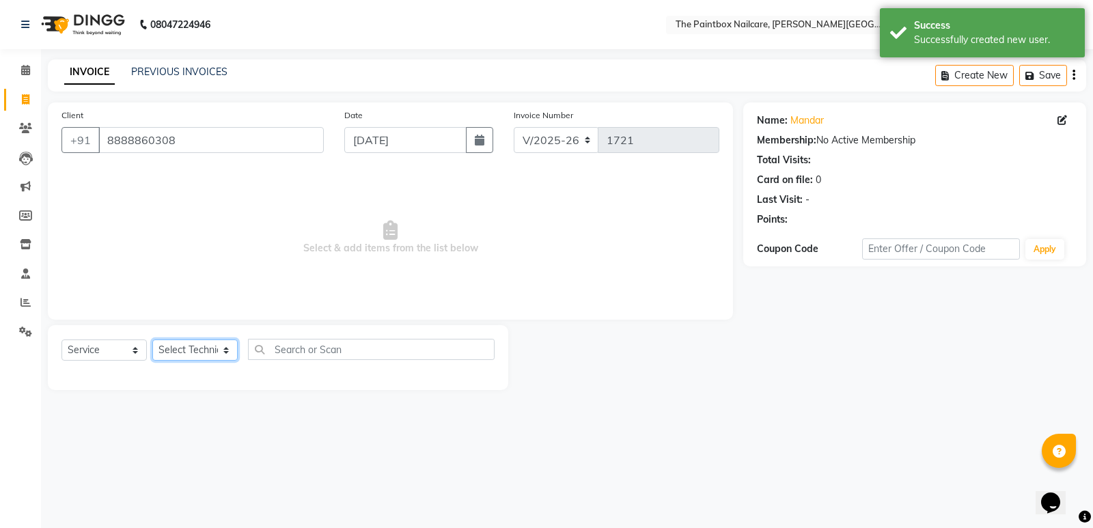
click at [208, 347] on select "Select Technician [PERSON_NAME] bishvajeet [PERSON_NAME] [DATE][PERSON_NAME] ro…" at bounding box center [194, 350] width 85 height 21
select select "77198"
click at [152, 340] on select "Select Technician [PERSON_NAME] bishvajeet [PERSON_NAME] [DATE][PERSON_NAME] ro…" at bounding box center [194, 350] width 85 height 21
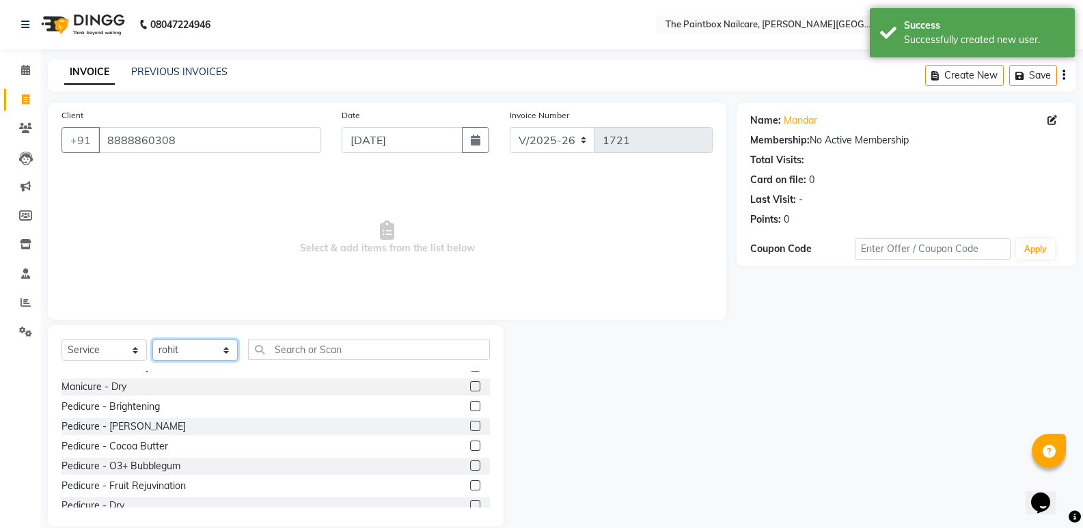
scroll to position [342, 0]
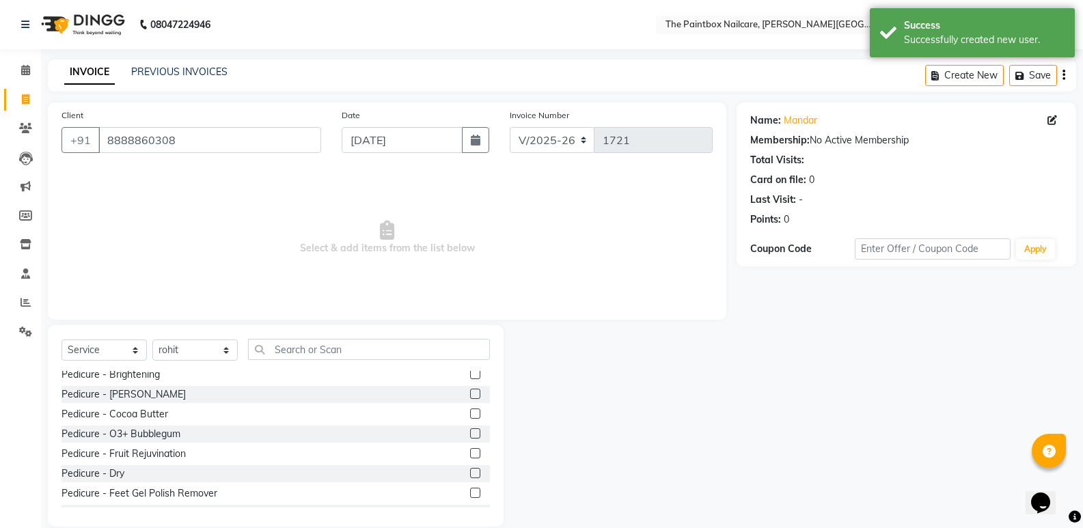
click at [470, 472] on label at bounding box center [475, 473] width 10 height 10
click at [470, 472] on input "checkbox" at bounding box center [474, 473] width 9 height 9
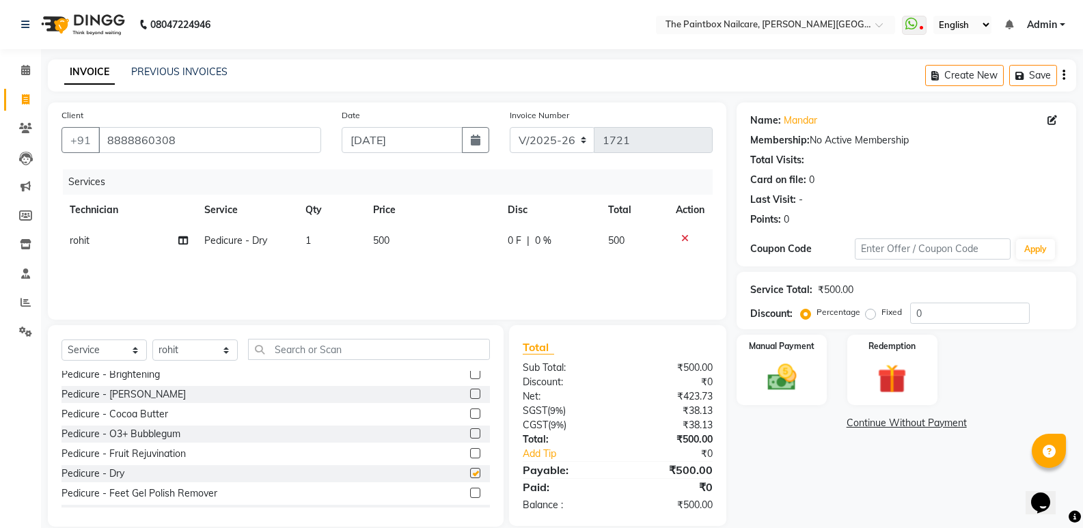
checkbox input "false"
click at [379, 245] on span "500" at bounding box center [381, 240] width 16 height 12
select select "77198"
click at [409, 256] on td "500" at bounding box center [438, 251] width 98 height 52
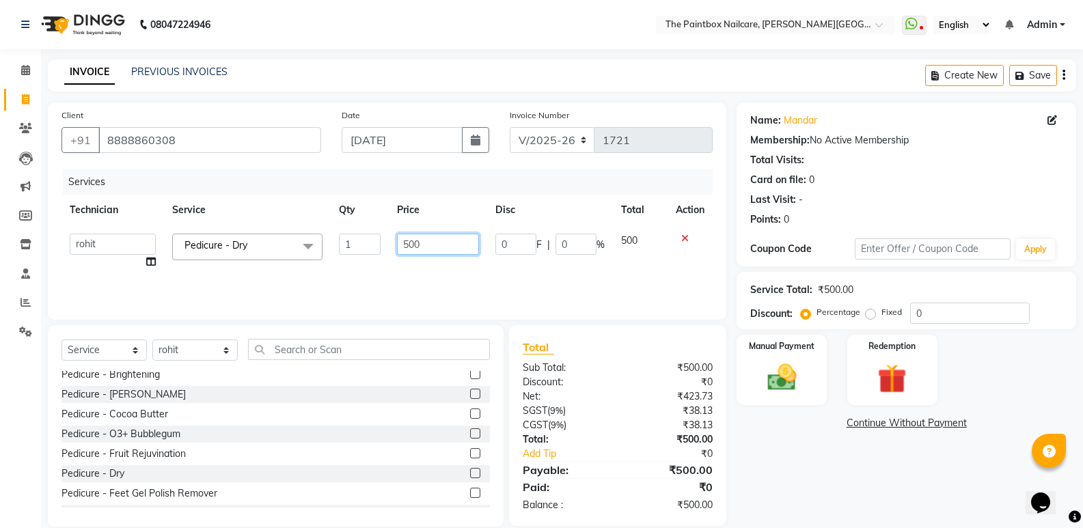
click at [409, 253] on input "500" at bounding box center [438, 244] width 82 height 21
type input "400"
click at [782, 383] on img at bounding box center [781, 377] width 49 height 35
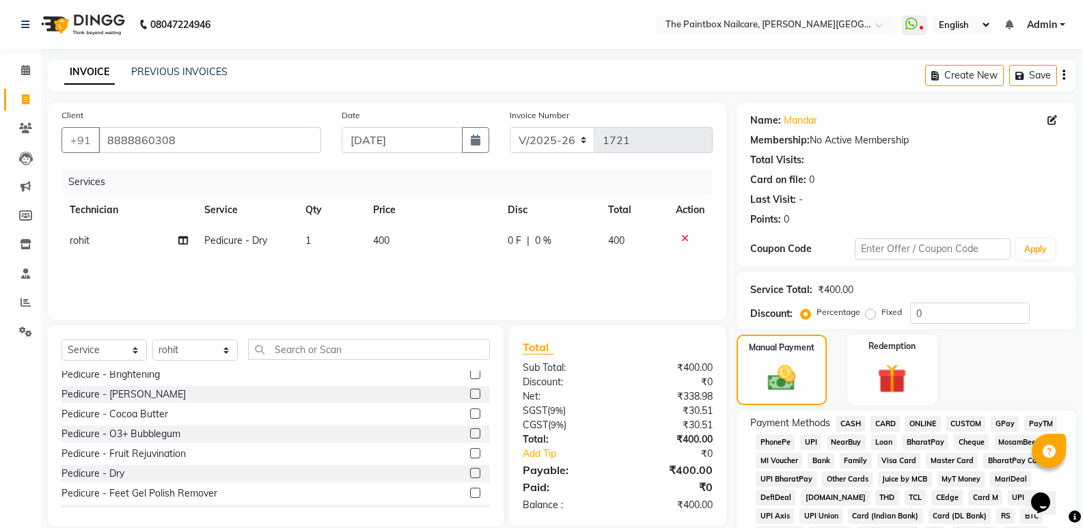
click at [860, 422] on span "CASH" at bounding box center [850, 424] width 29 height 16
